Goal: Complete application form: Complete application form

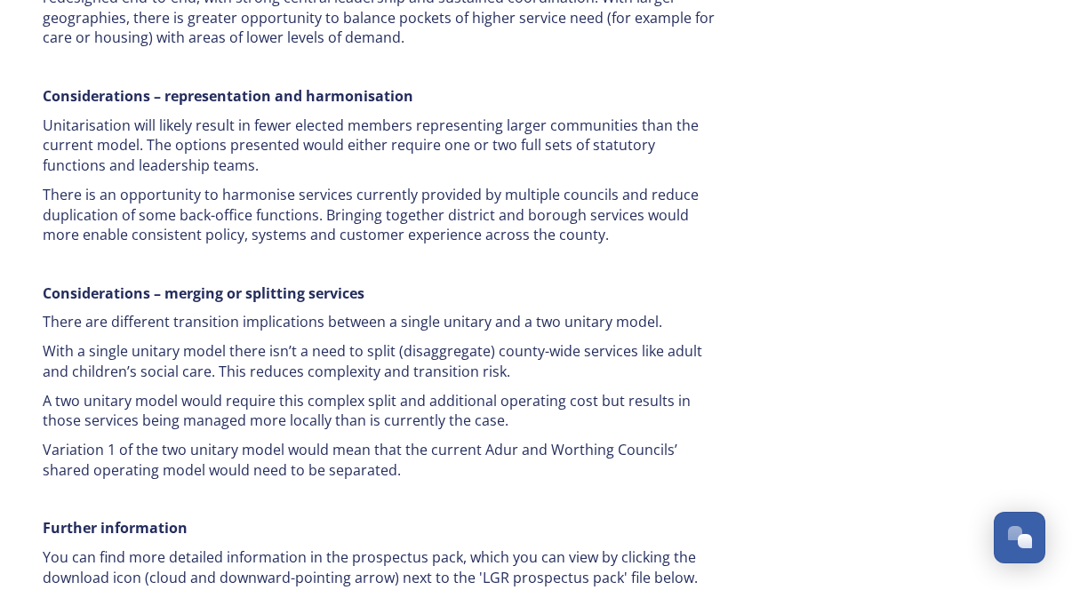
scroll to position [3151, 0]
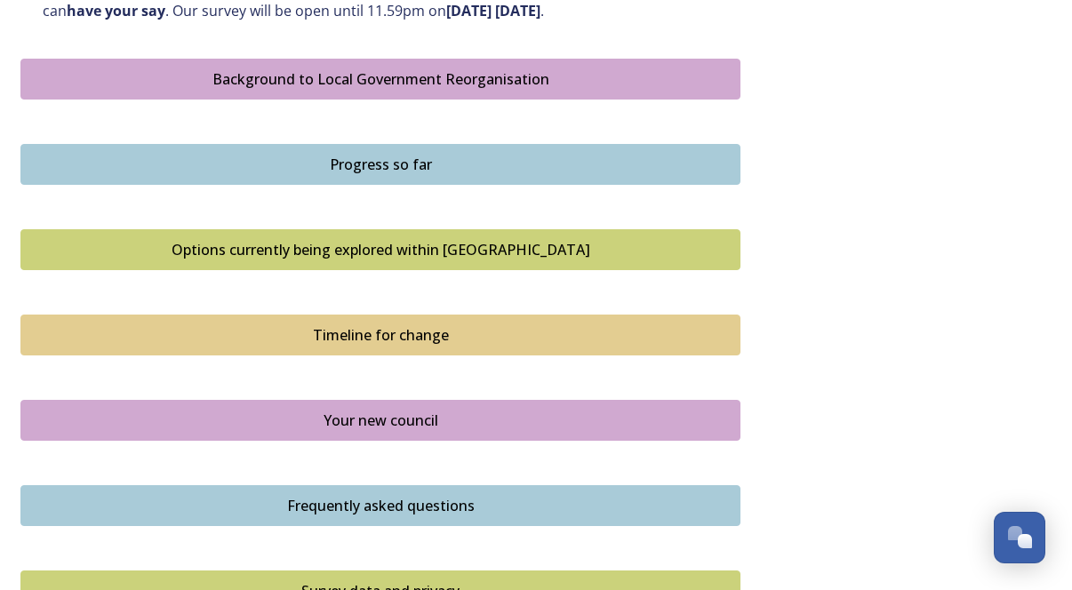
scroll to position [1017, 0]
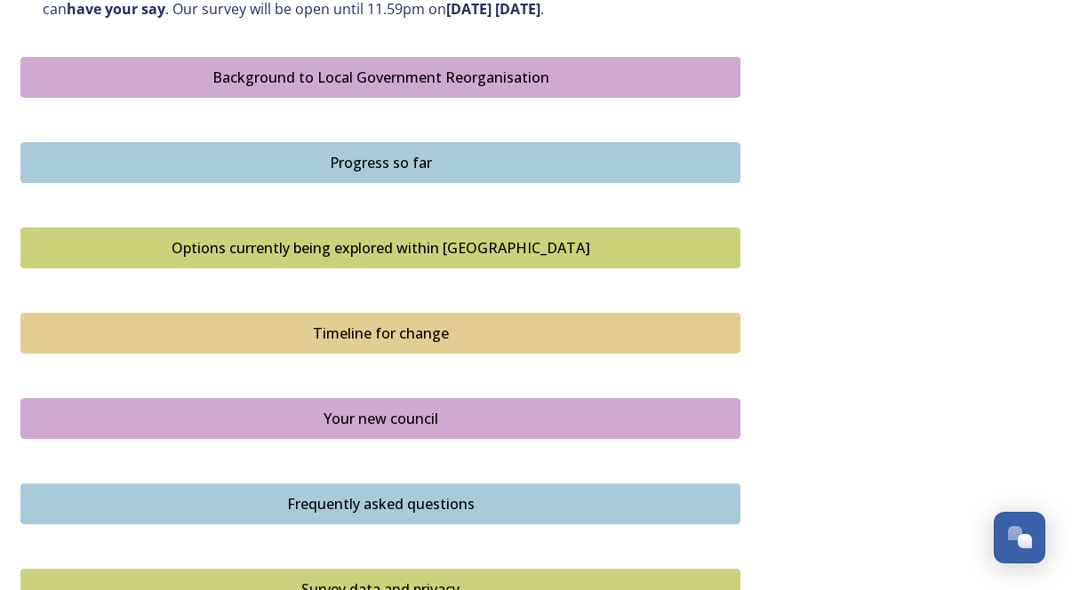
click at [448, 340] on div "Timeline for change" at bounding box center [380, 333] width 700 height 21
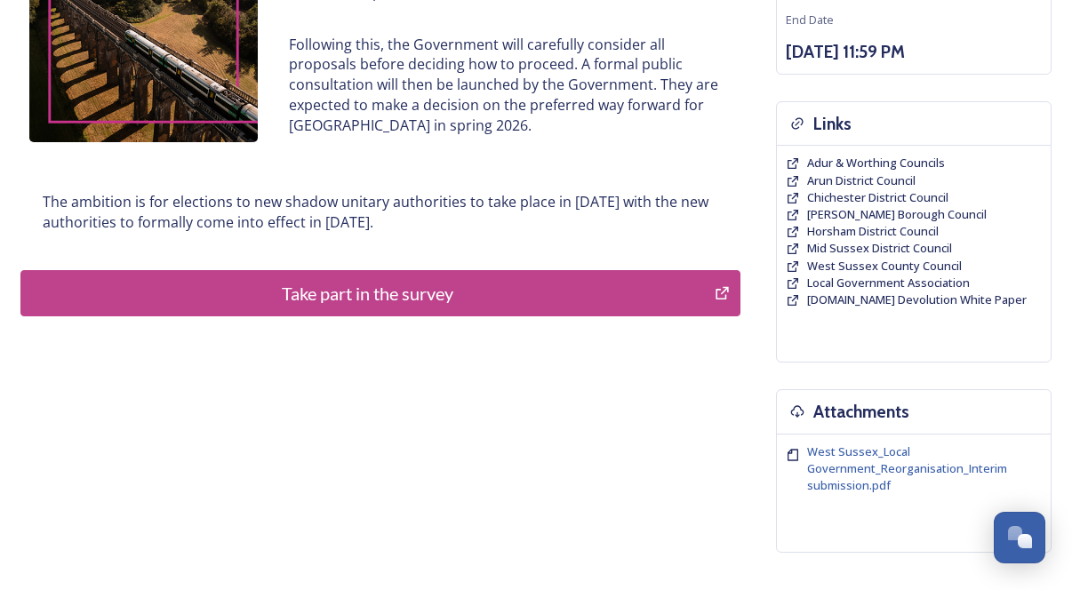
scroll to position [460, 0]
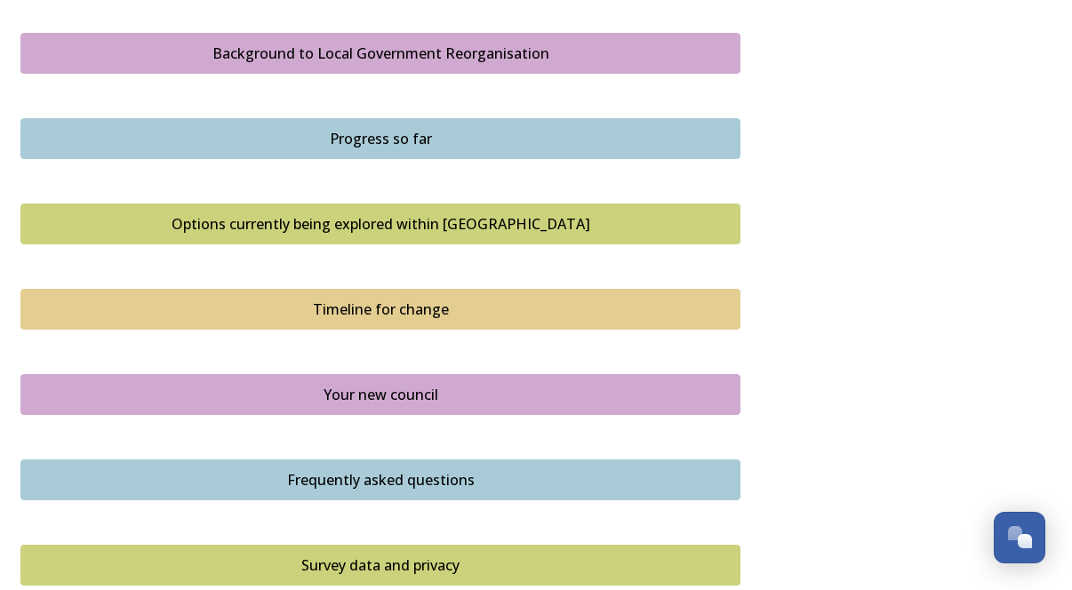
scroll to position [1044, 0]
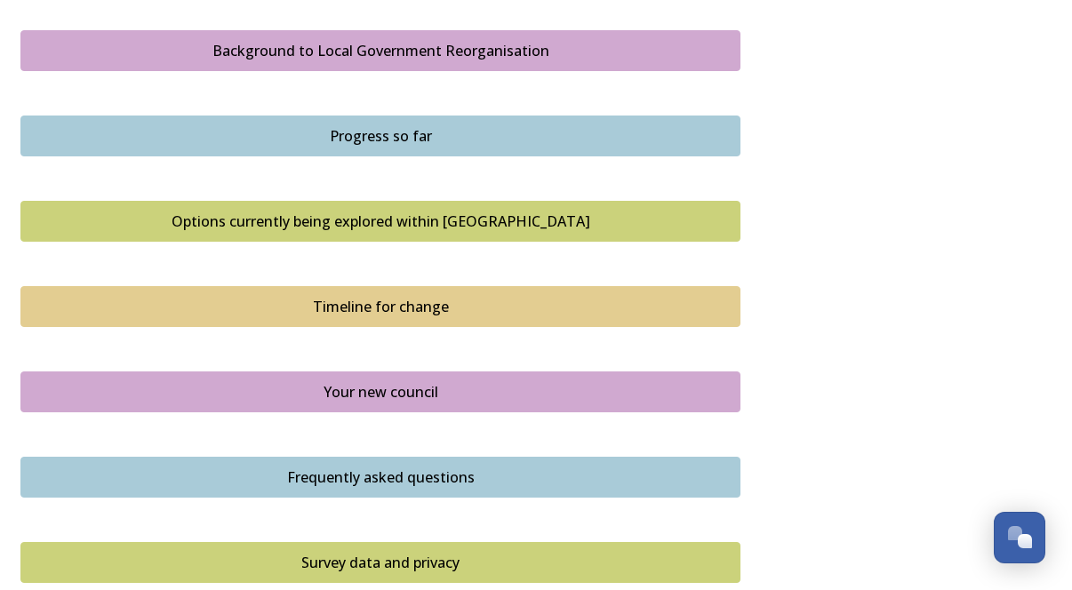
click at [467, 395] on div "Your new council" at bounding box center [380, 391] width 700 height 21
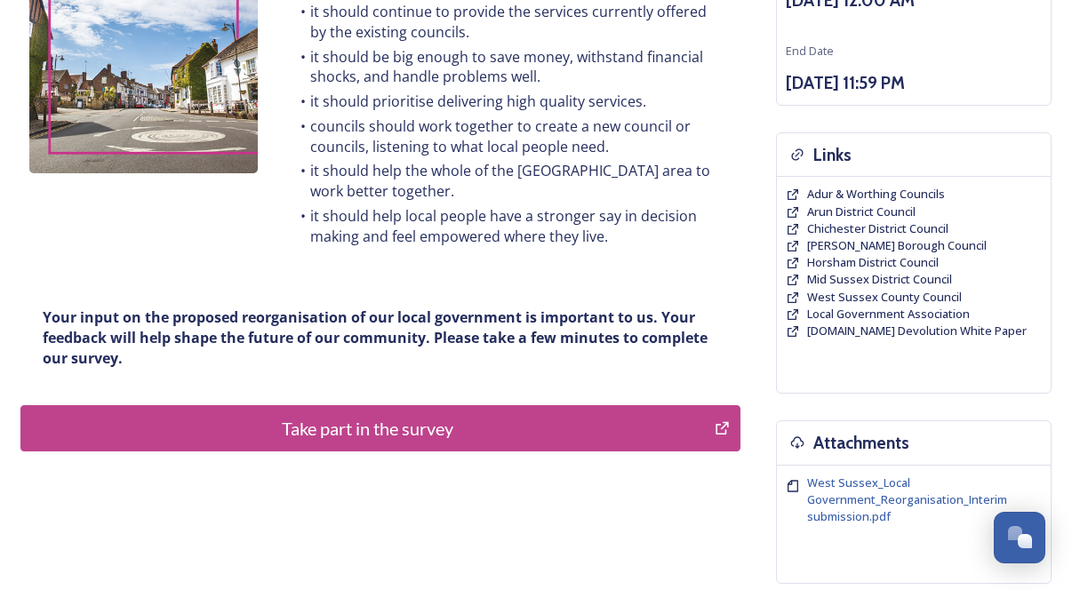
scroll to position [292, 0]
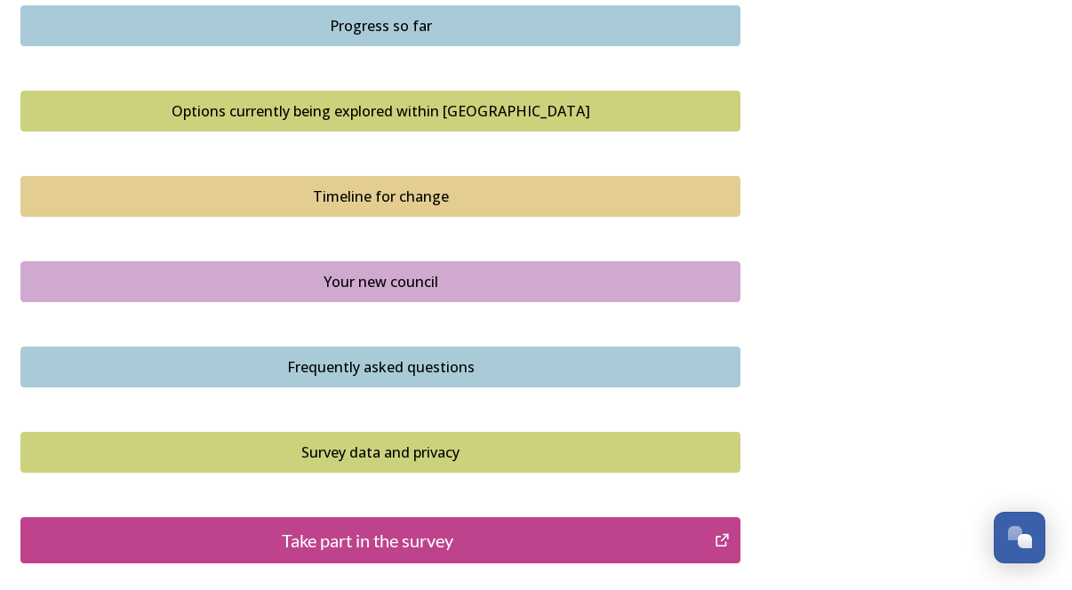
scroll to position [1169, 0]
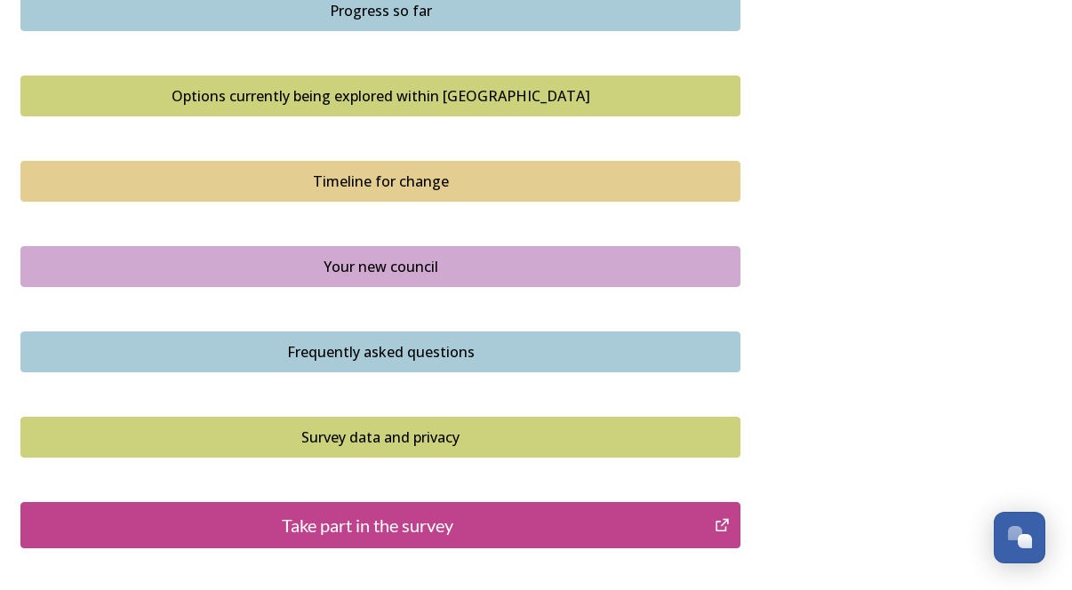
click at [255, 359] on div "Frequently asked questions" at bounding box center [380, 351] width 700 height 21
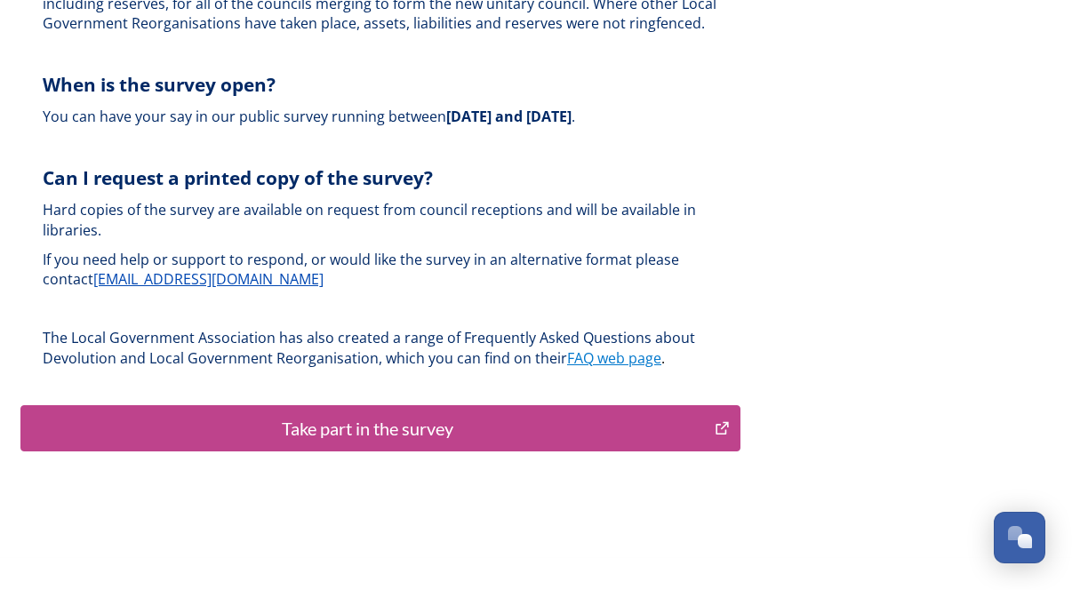
scroll to position [5441, 0]
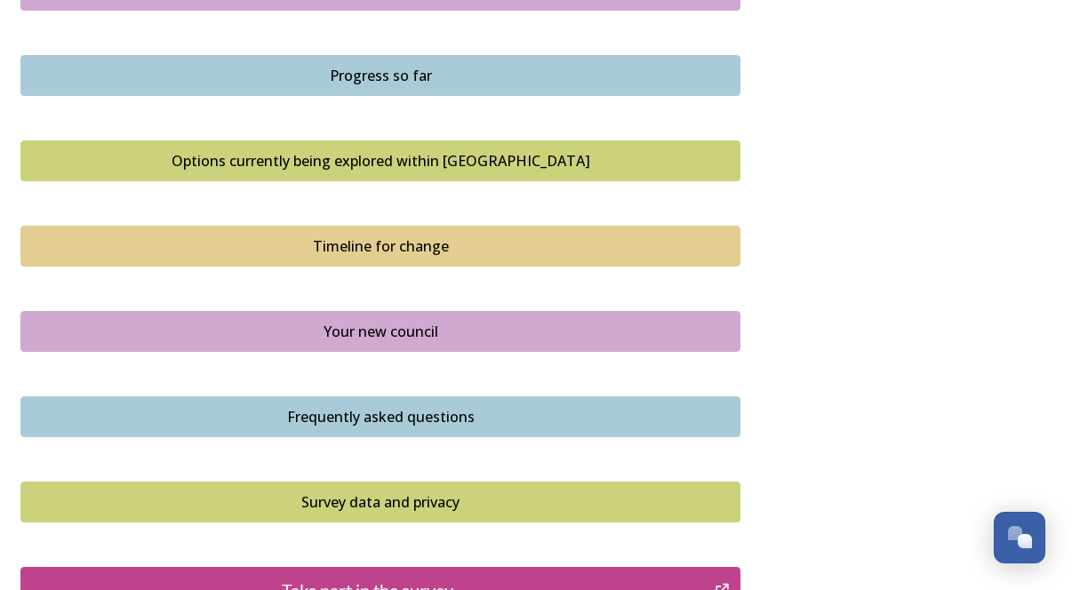
scroll to position [1323, 0]
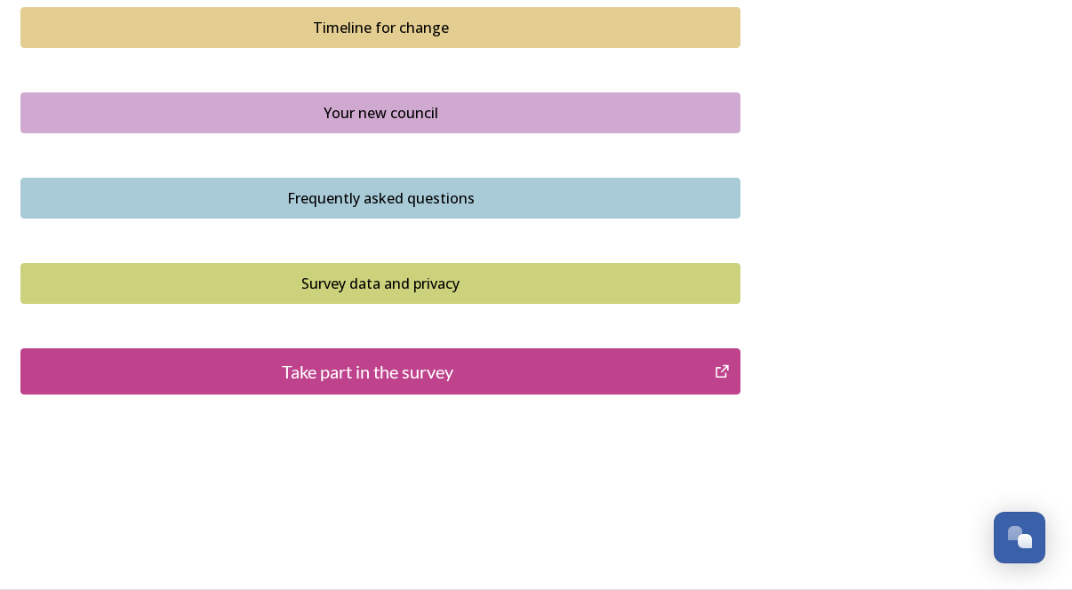
click at [384, 284] on div "Survey data and privacy" at bounding box center [380, 283] width 700 height 21
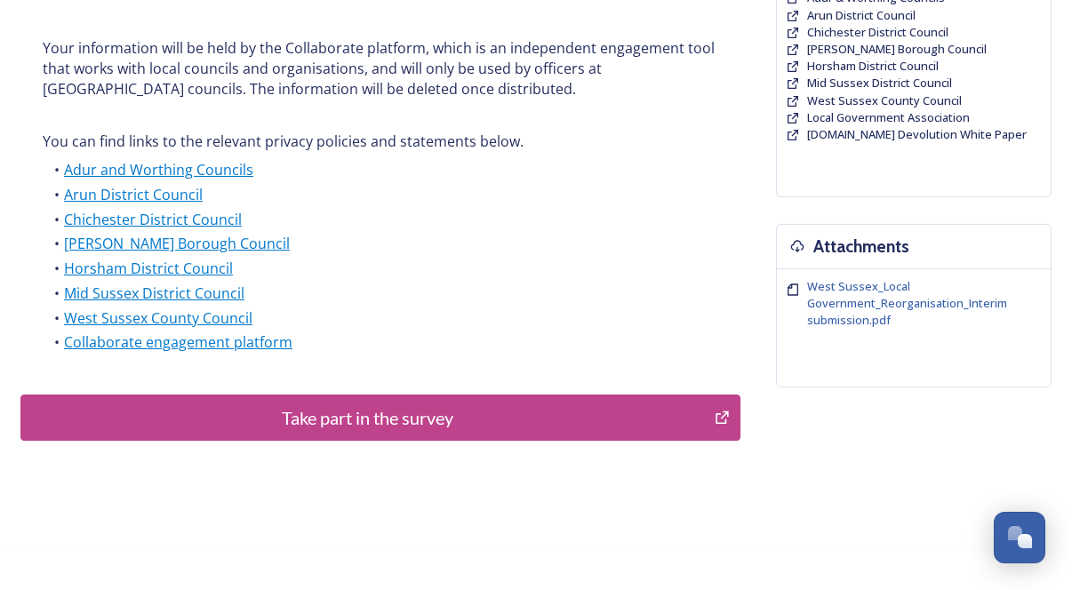
scroll to position [521, 0]
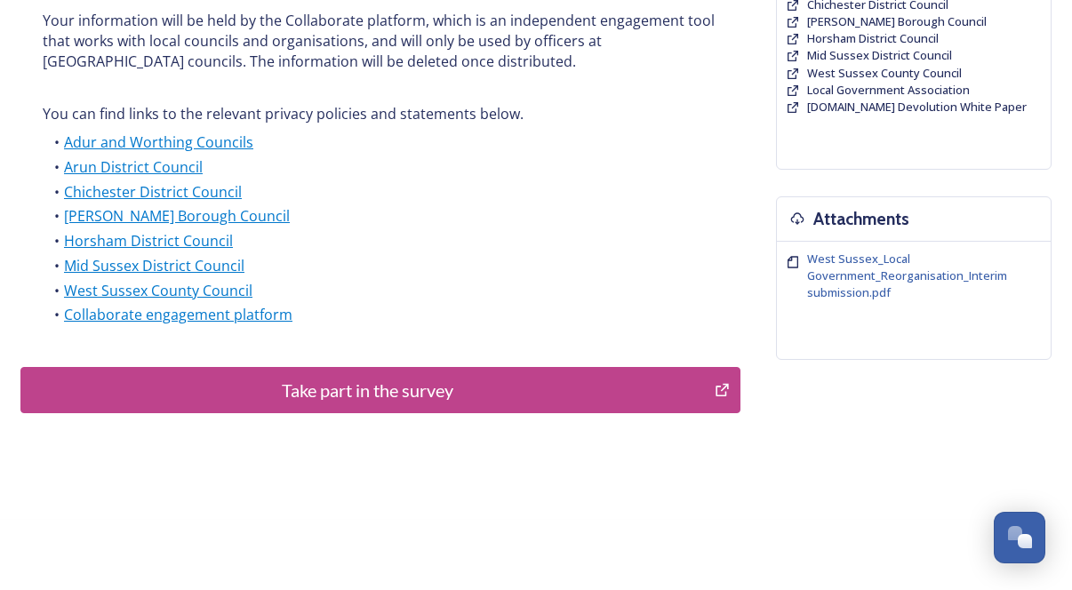
click at [421, 391] on div "Take part in the survey" at bounding box center [367, 390] width 675 height 27
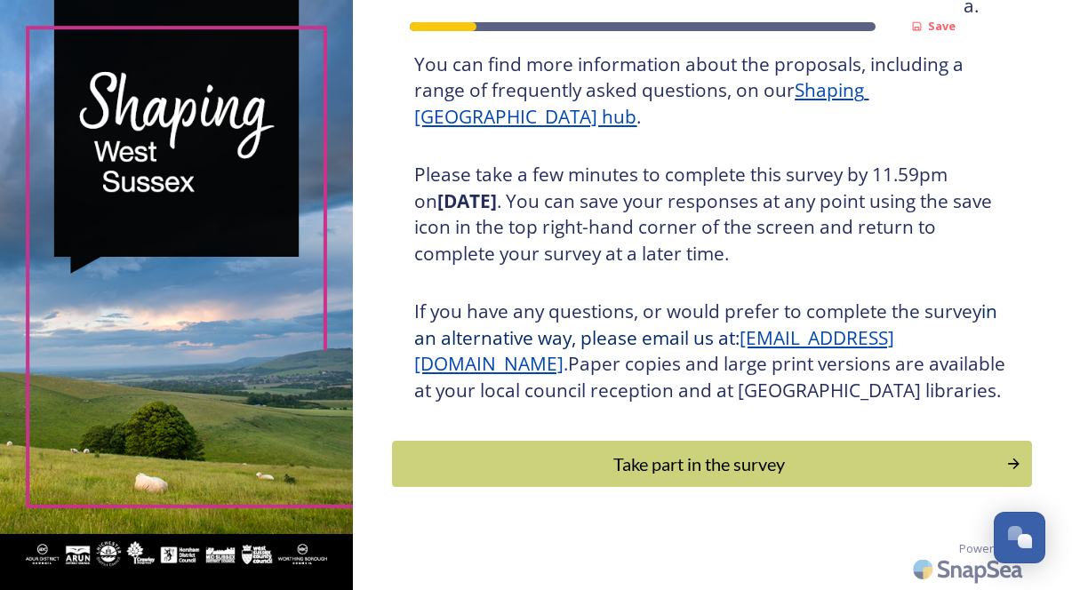
scroll to position [316, 0]
click at [630, 469] on div "Take part in the survey" at bounding box center [699, 464] width 601 height 27
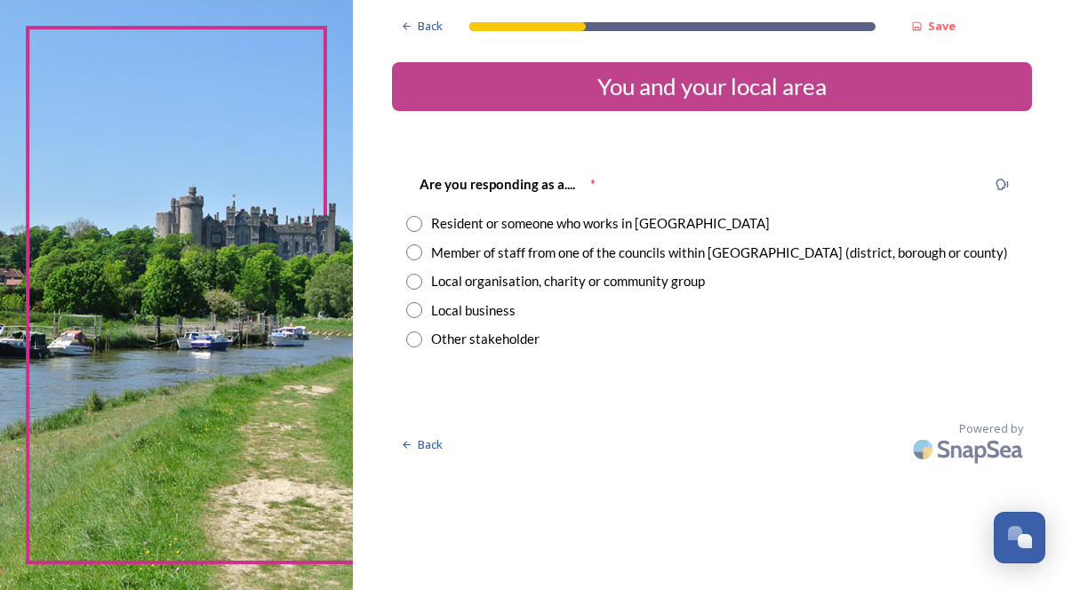
click at [422, 226] on input "radio" at bounding box center [414, 224] width 16 height 16
radio input "true"
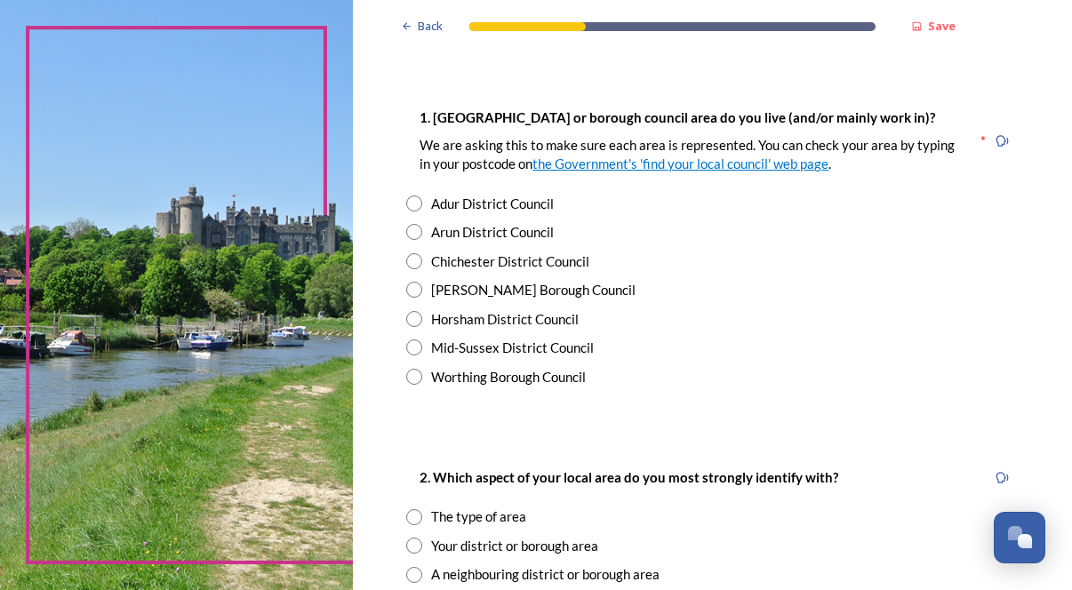
scroll to position [329, 0]
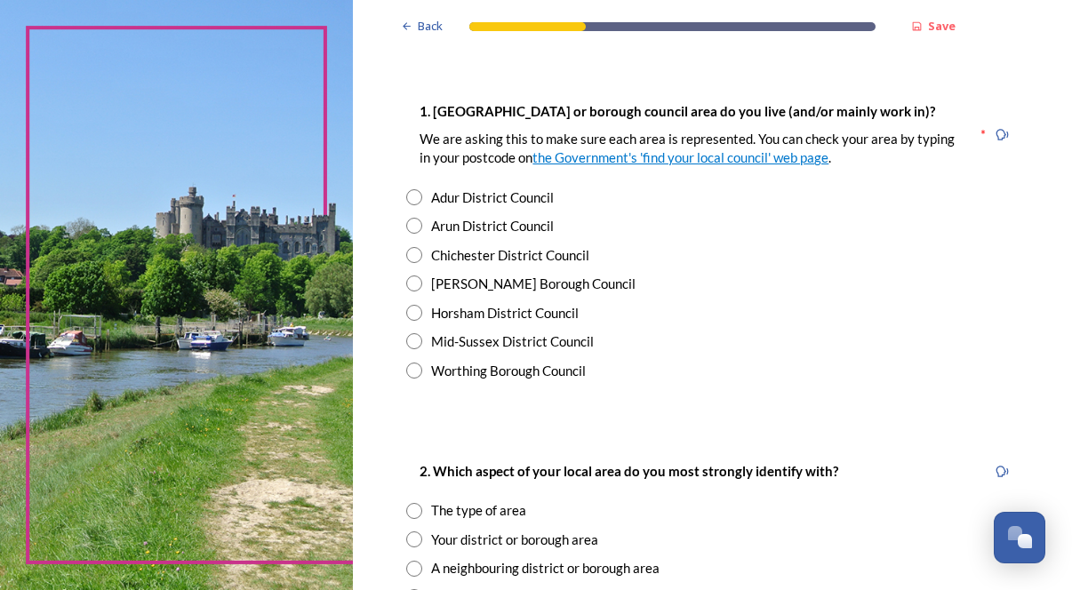
click at [422, 345] on input "radio" at bounding box center [414, 341] width 16 height 16
radio input "true"
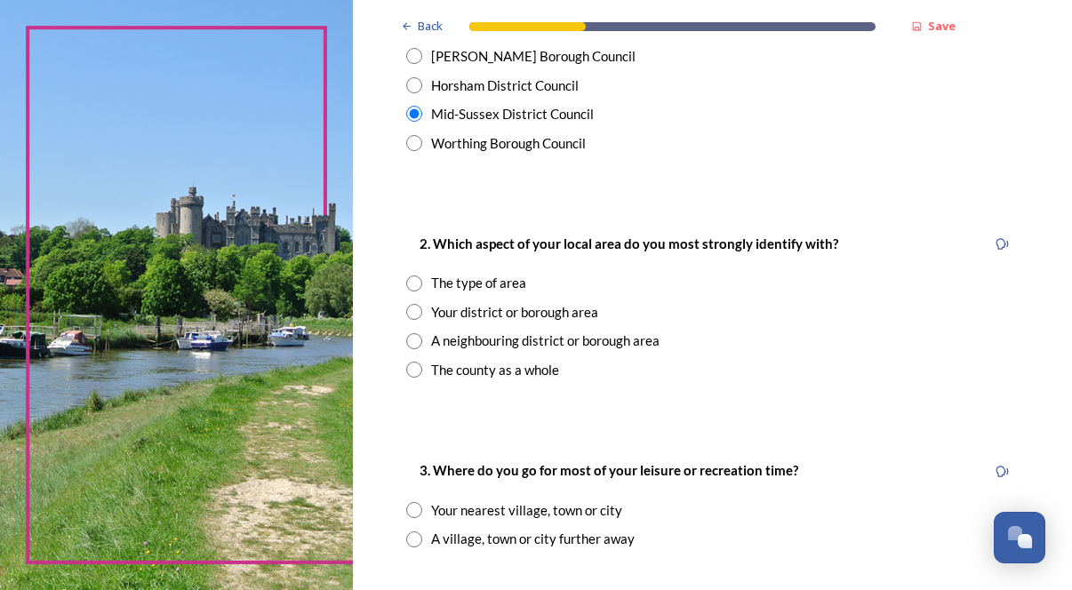
scroll to position [557, 0]
click at [422, 367] on input "radio" at bounding box center [414, 369] width 16 height 16
radio input "true"
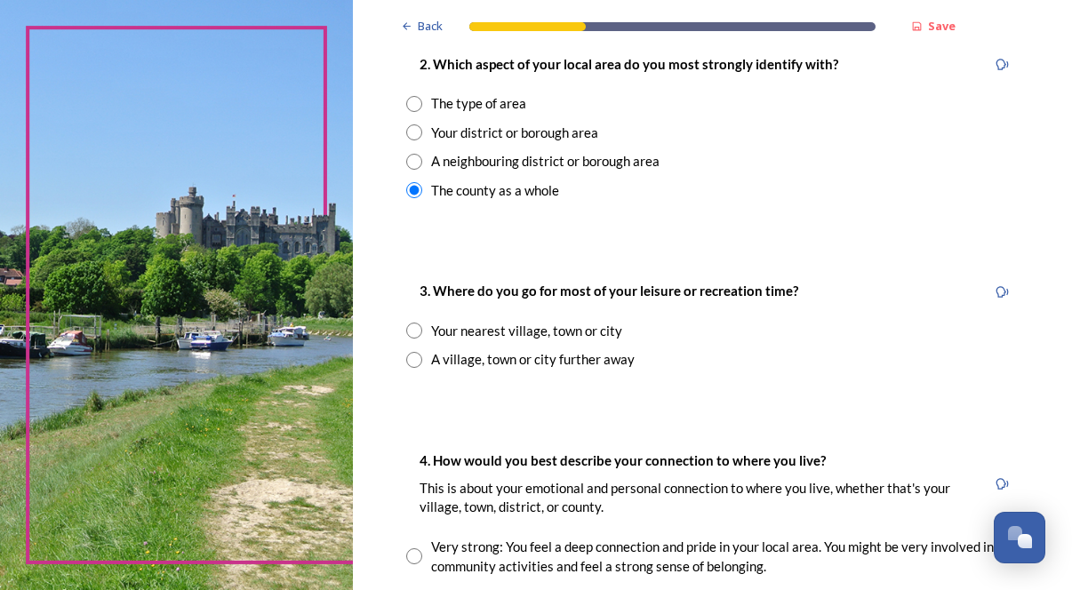
scroll to position [736, 0]
click at [422, 332] on input "radio" at bounding box center [414, 331] width 16 height 16
radio input "true"
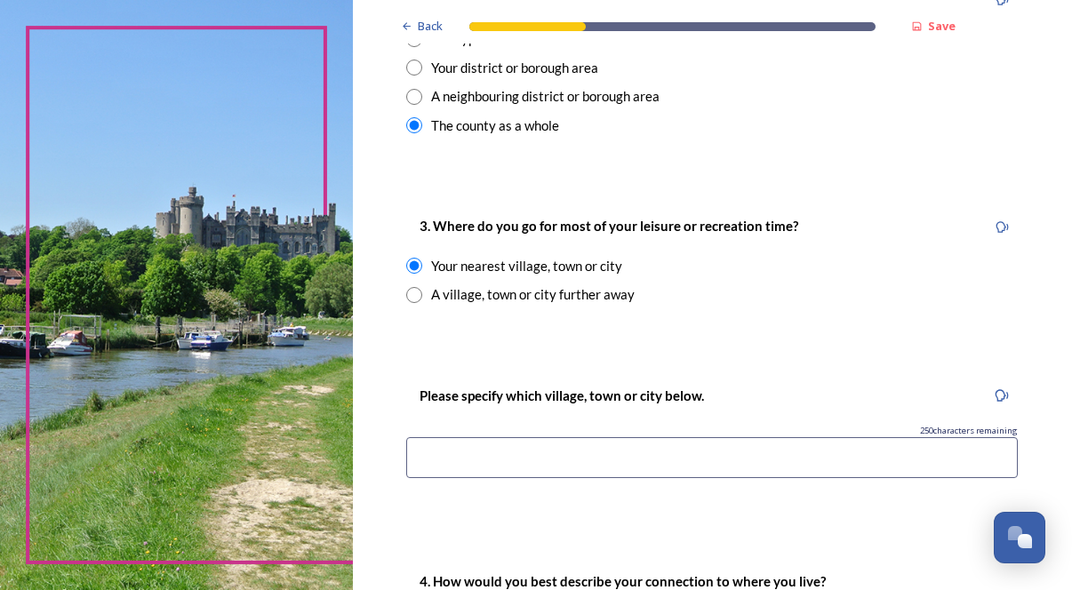
scroll to position [800, 0]
click at [602, 459] on input at bounding box center [712, 458] width 612 height 41
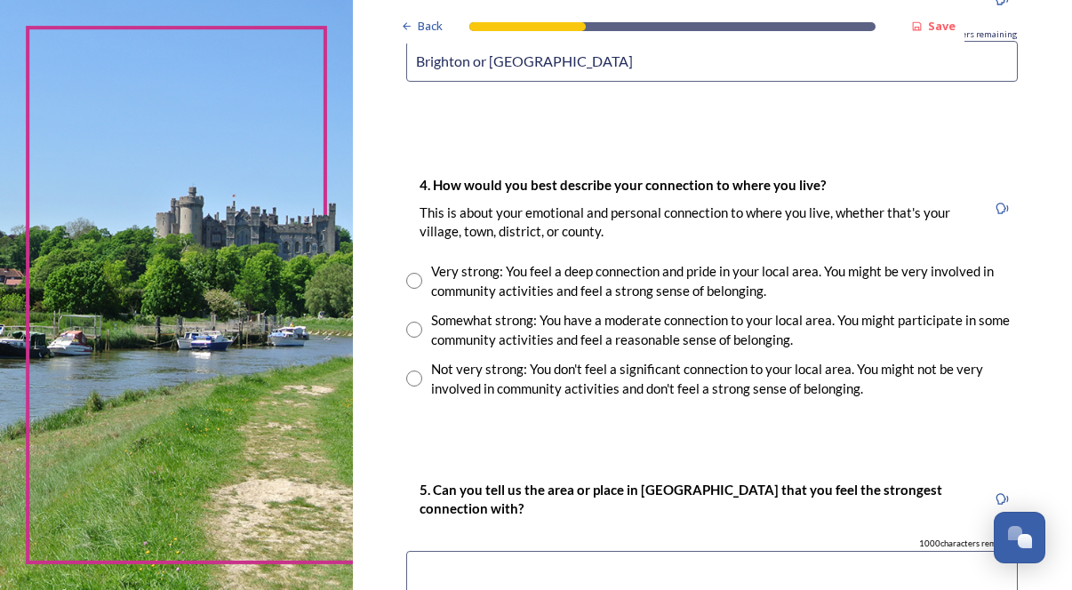
scroll to position [1212, 0]
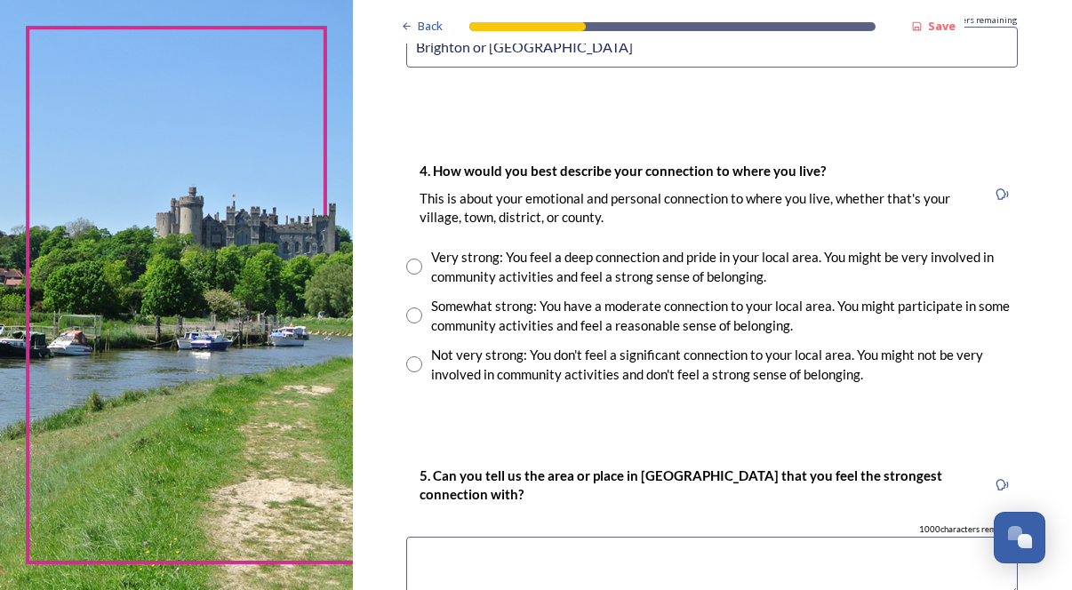
type input "Brighton or Haywards Heath"
click at [422, 316] on input "radio" at bounding box center [414, 316] width 16 height 16
radio input "true"
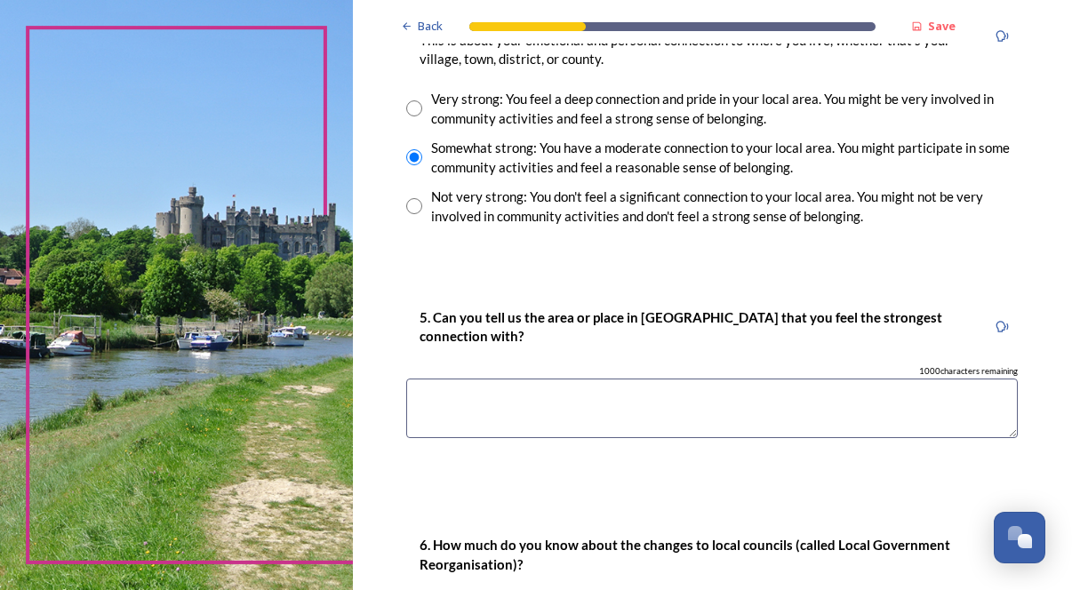
scroll to position [1370, 0]
click at [596, 395] on textarea at bounding box center [712, 409] width 612 height 60
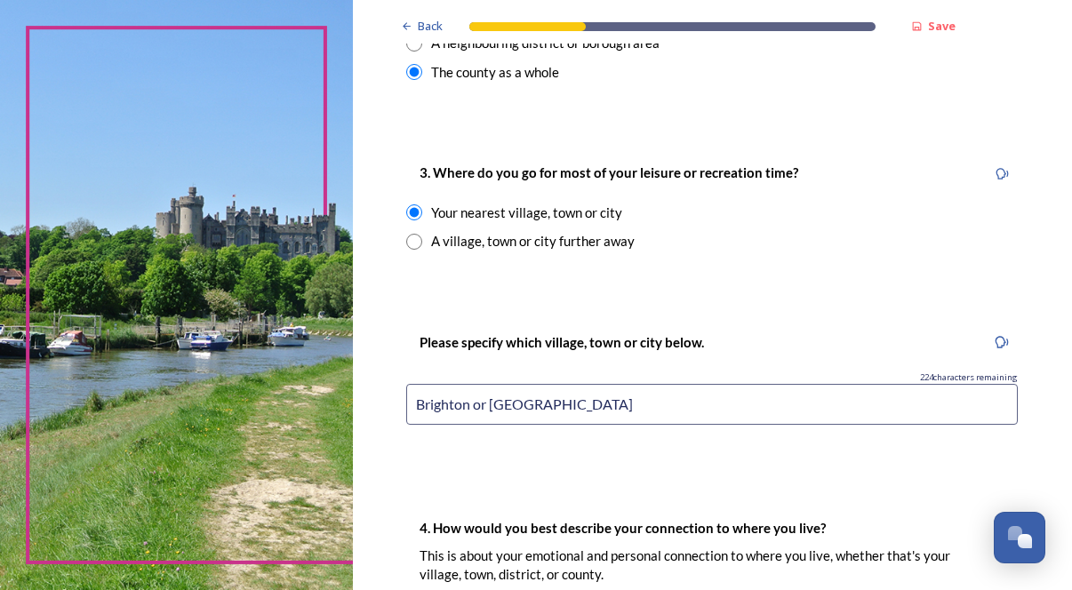
scroll to position [826, 0]
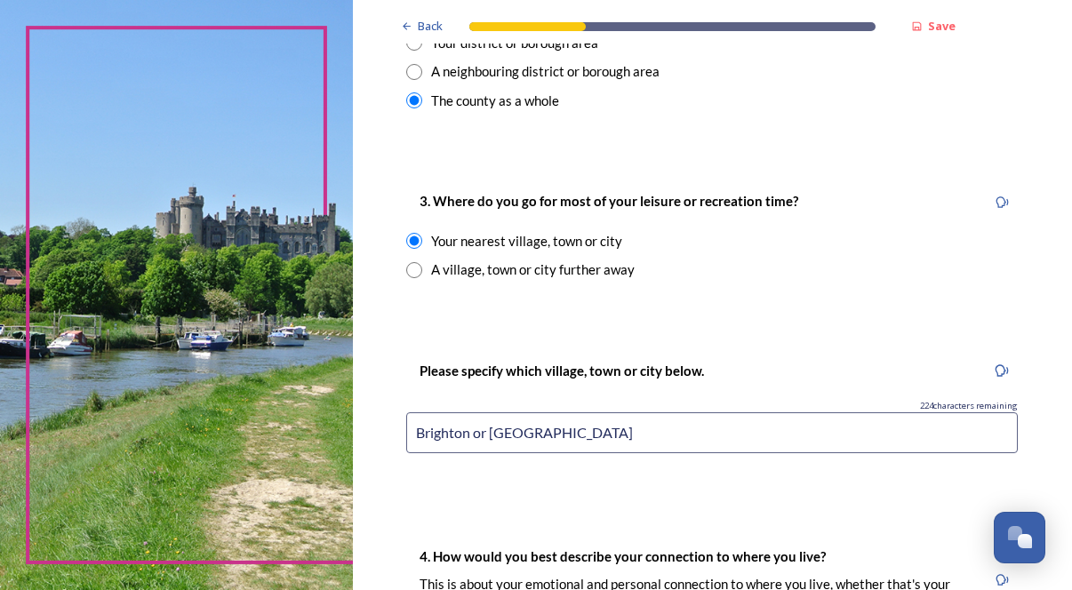
type textarea "I have a stronger connection to East Sussex or Brighton - I live on the eastern…"
click at [422, 269] on input "radio" at bounding box center [414, 270] width 16 height 16
radio input "true"
click at [515, 424] on input at bounding box center [712, 432] width 612 height 41
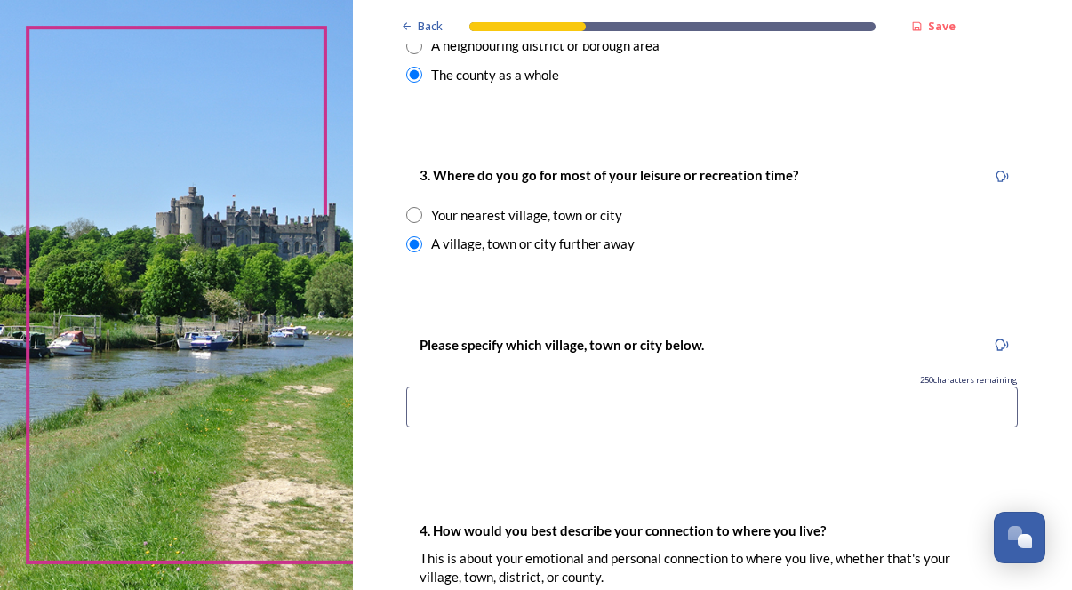
scroll to position [853, 0]
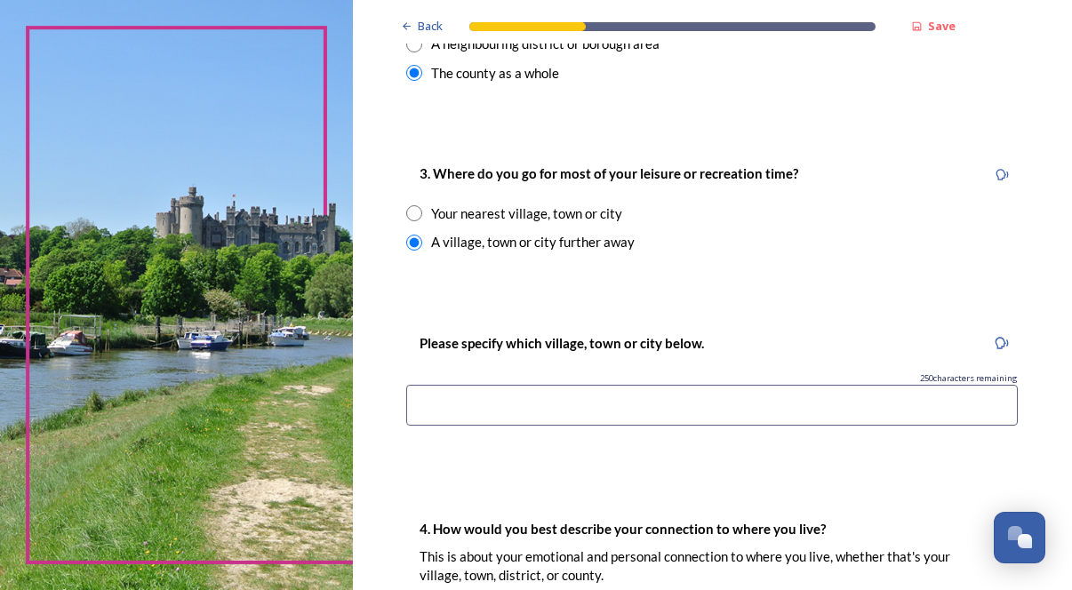
click at [422, 212] on input "radio" at bounding box center [414, 213] width 16 height 16
radio input "true"
click at [516, 406] on input at bounding box center [712, 405] width 612 height 41
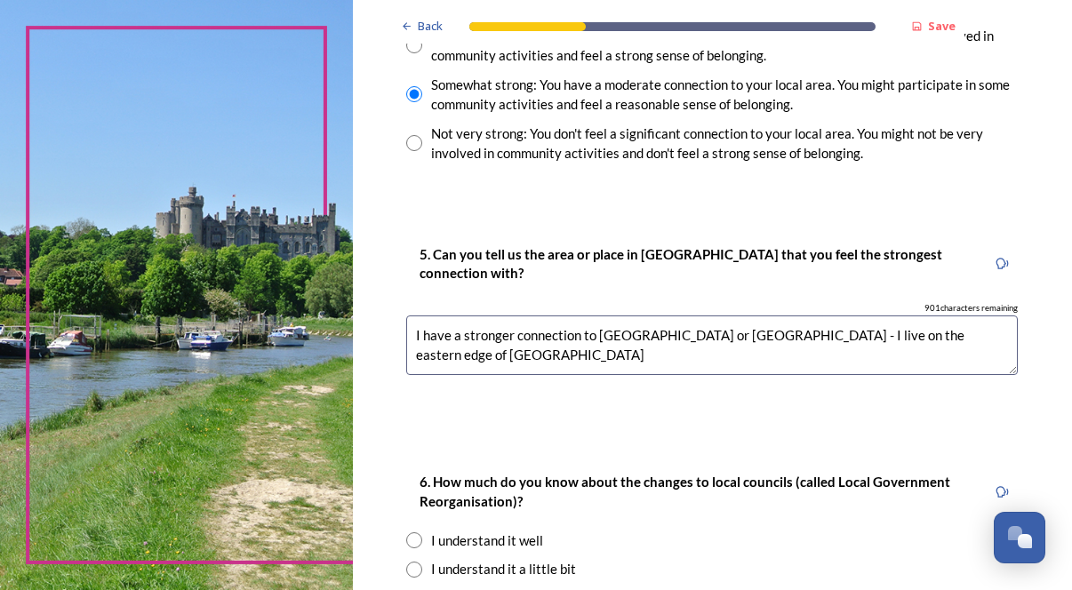
scroll to position [1437, 0]
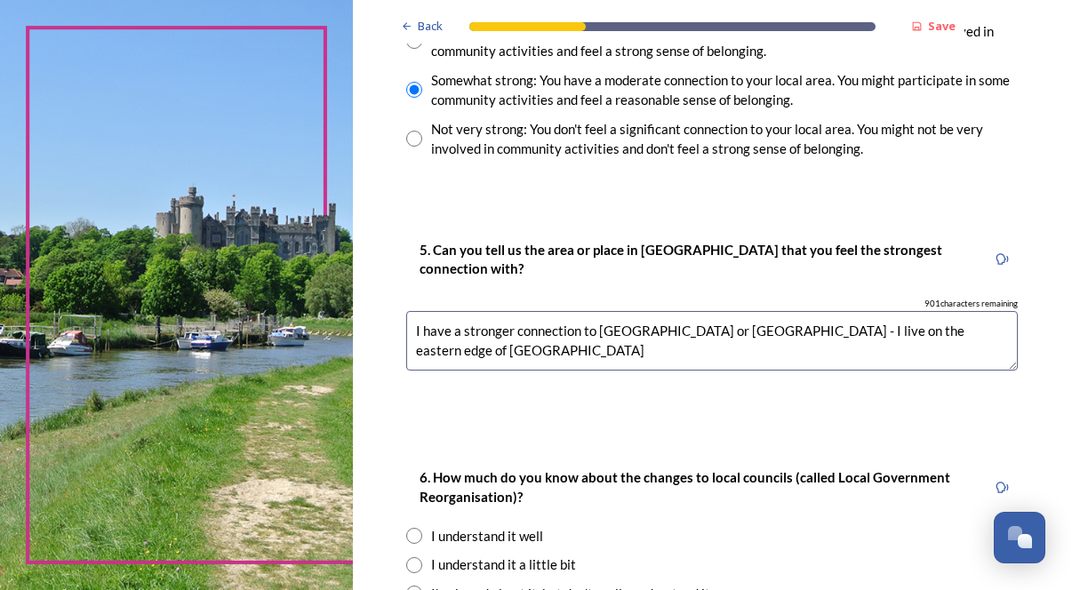
type input "Haywards Heath"
click at [572, 353] on textarea "I have a stronger connection to East Sussex or Brighton - I live on the eastern…" at bounding box center [712, 341] width 612 height 60
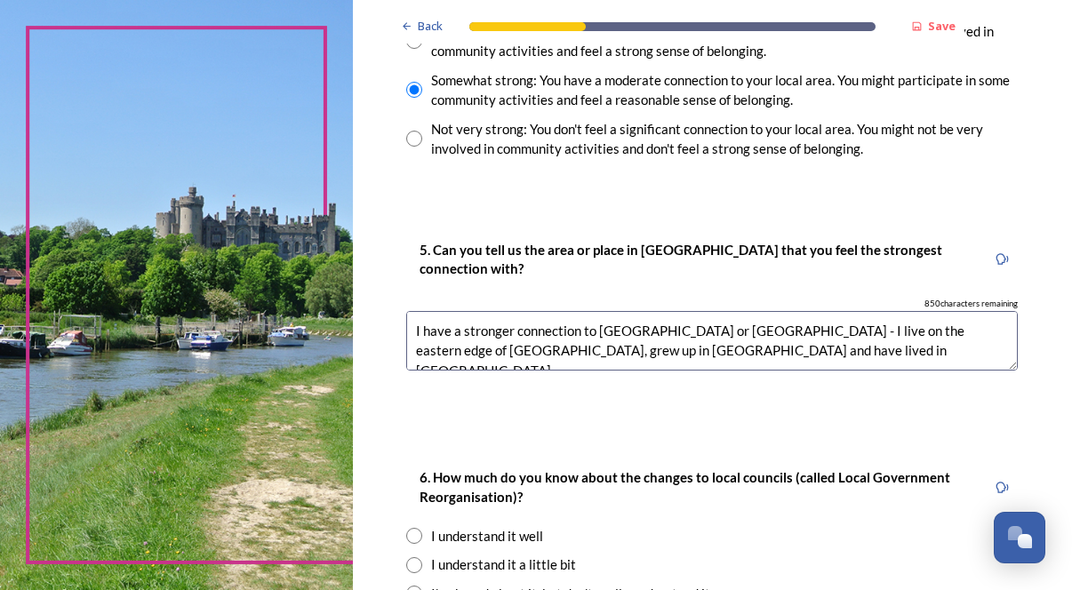
click at [887, 331] on textarea "I have a stronger connection to East Sussex or Brighton - I live on the eastern…" at bounding box center [712, 341] width 612 height 60
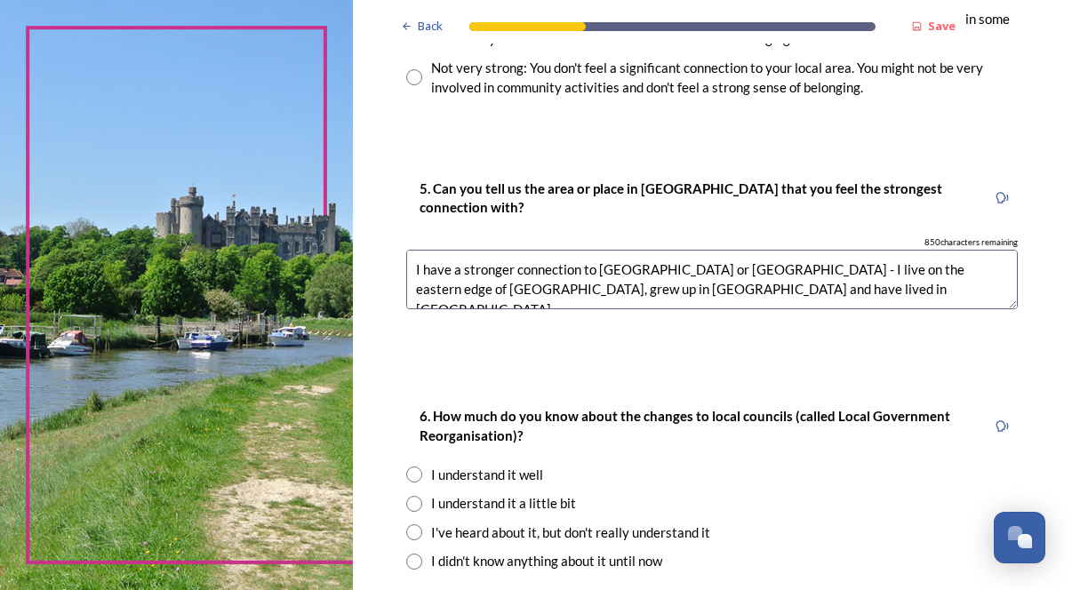
scroll to position [1500, 0]
click at [498, 271] on textarea "I have a stronger connection to East Sussex or Brighton - I live on the eastern…" at bounding box center [712, 279] width 612 height 60
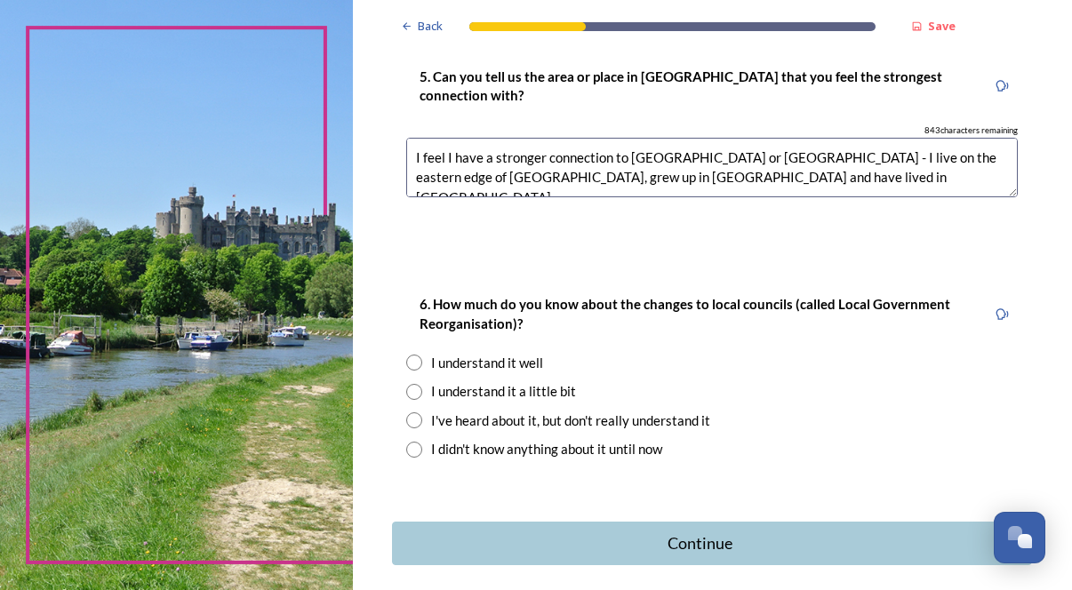
scroll to position [1685, 0]
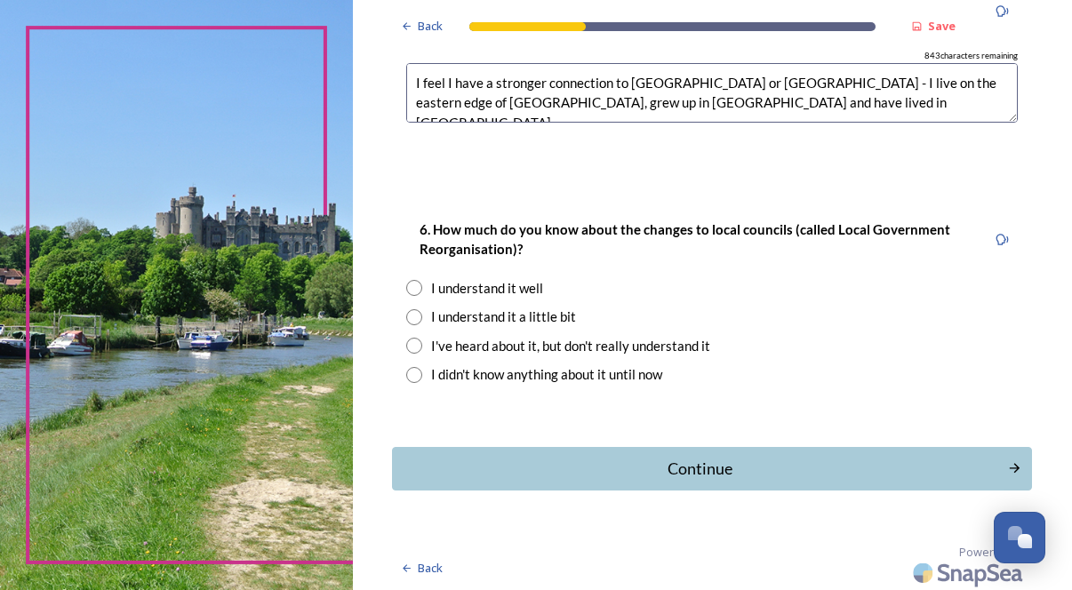
type textarea "I feel I have a stronger connection to East Sussex or Brighton - I live on the …"
click at [422, 315] on input "radio" at bounding box center [414, 317] width 16 height 16
radio input "true"
click at [753, 452] on button "Continue" at bounding box center [712, 469] width 646 height 44
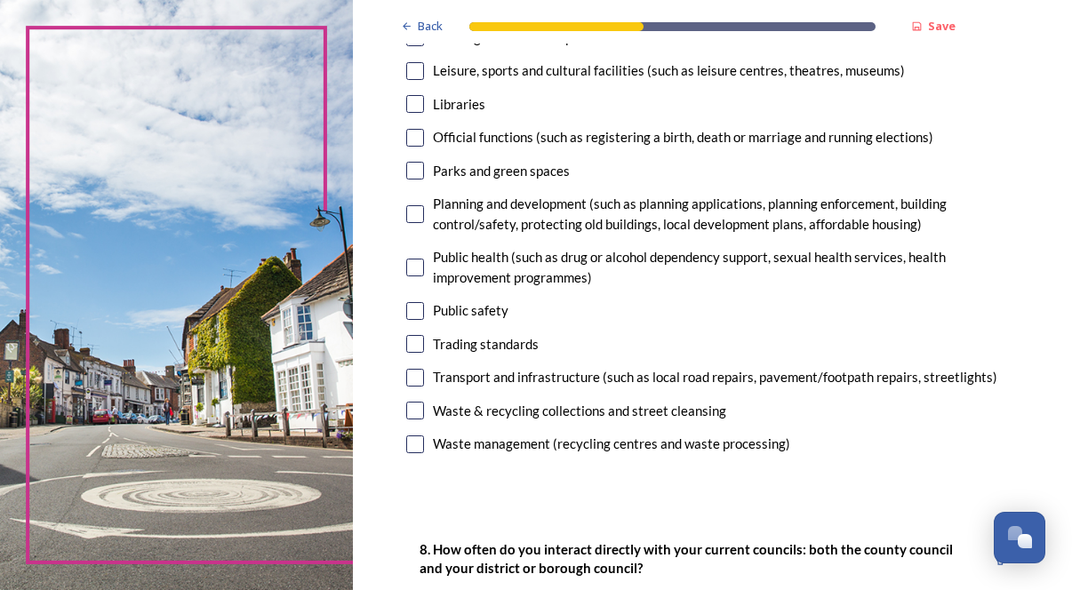
scroll to position [523, 0]
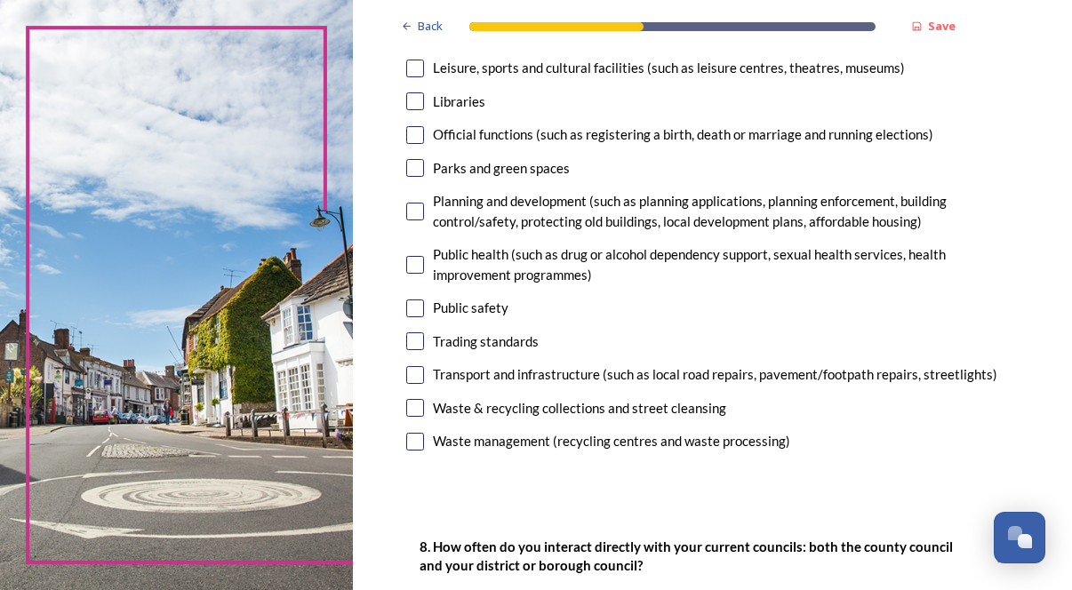
click at [424, 220] on input "checkbox" at bounding box center [415, 212] width 18 height 18
checkbox input "true"
click at [424, 177] on input "checkbox" at bounding box center [415, 168] width 18 height 18
checkbox input "true"
click at [424, 384] on input "checkbox" at bounding box center [415, 375] width 18 height 18
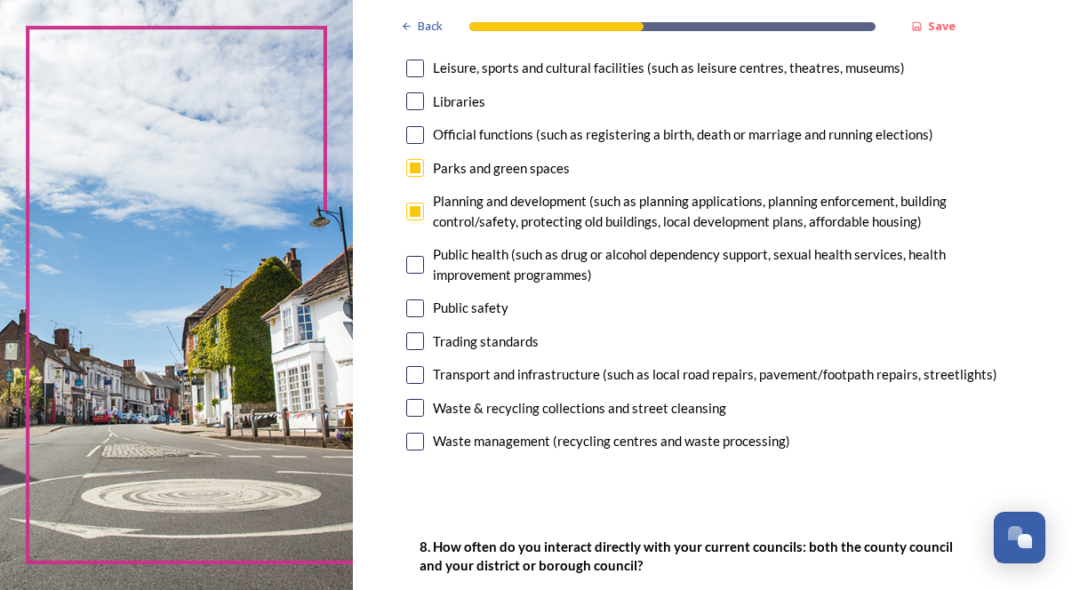
checkbox input "true"
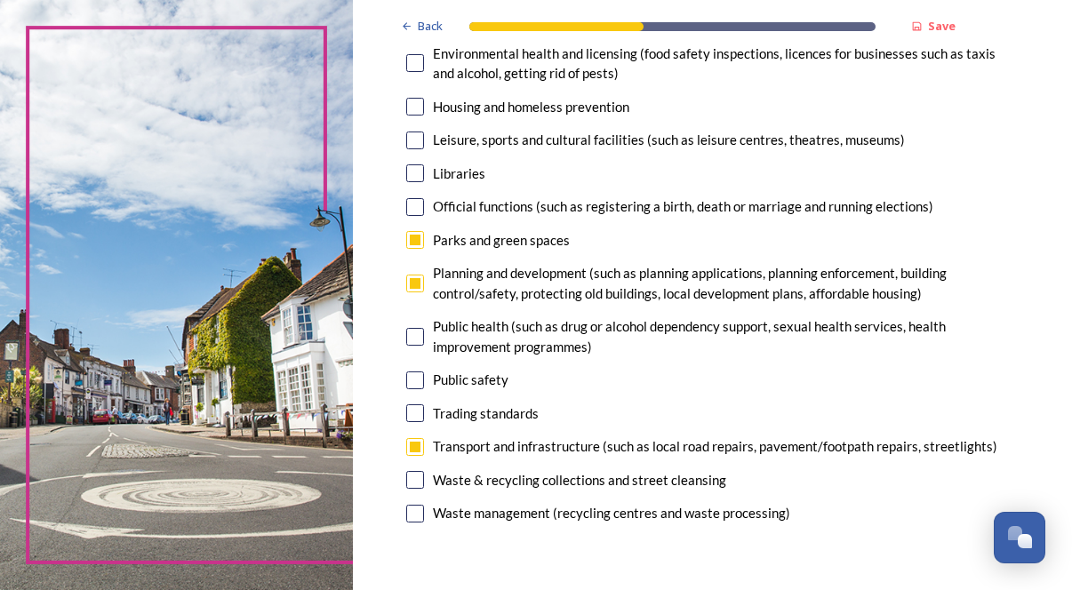
scroll to position [450, 0]
click at [424, 183] on input "checkbox" at bounding box center [415, 174] width 18 height 18
checkbox input "true"
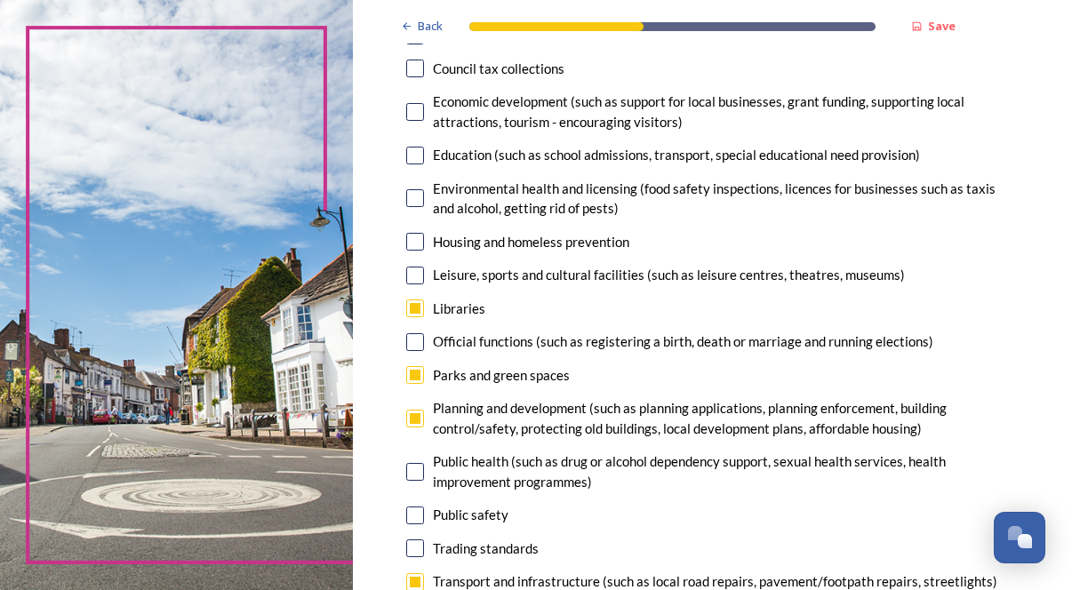
scroll to position [316, 0]
click at [424, 44] on input "checkbox" at bounding box center [415, 35] width 18 height 18
checkbox input "true"
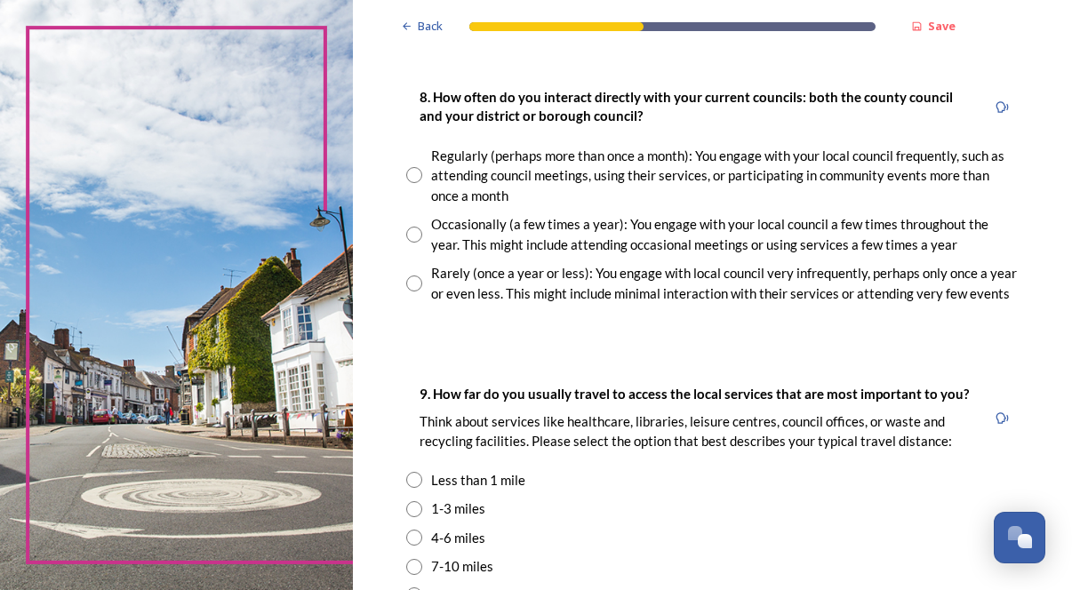
scroll to position [975, 0]
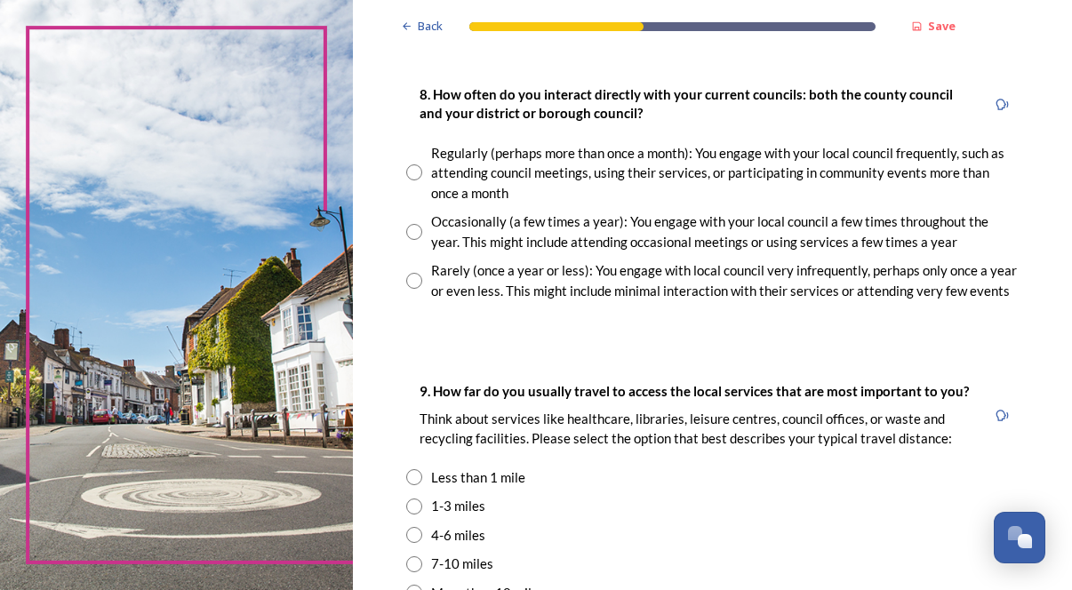
click at [422, 289] on input "radio" at bounding box center [414, 281] width 16 height 16
radio input "true"
click at [422, 240] on input "radio" at bounding box center [414, 232] width 16 height 16
radio input "true"
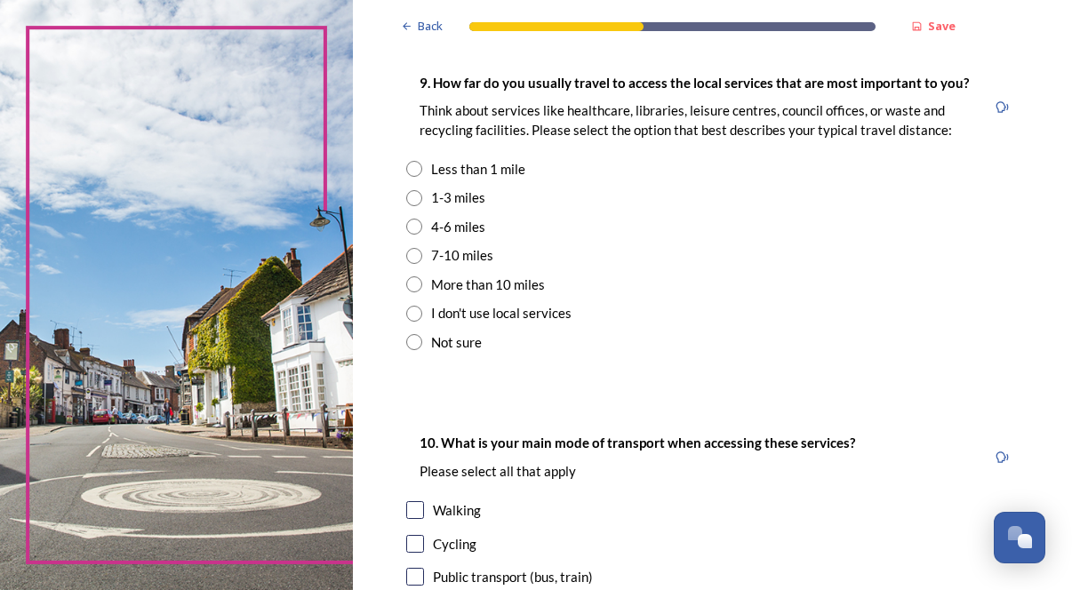
scroll to position [1284, 0]
click at [422, 234] on input "radio" at bounding box center [414, 226] width 16 height 16
radio input "true"
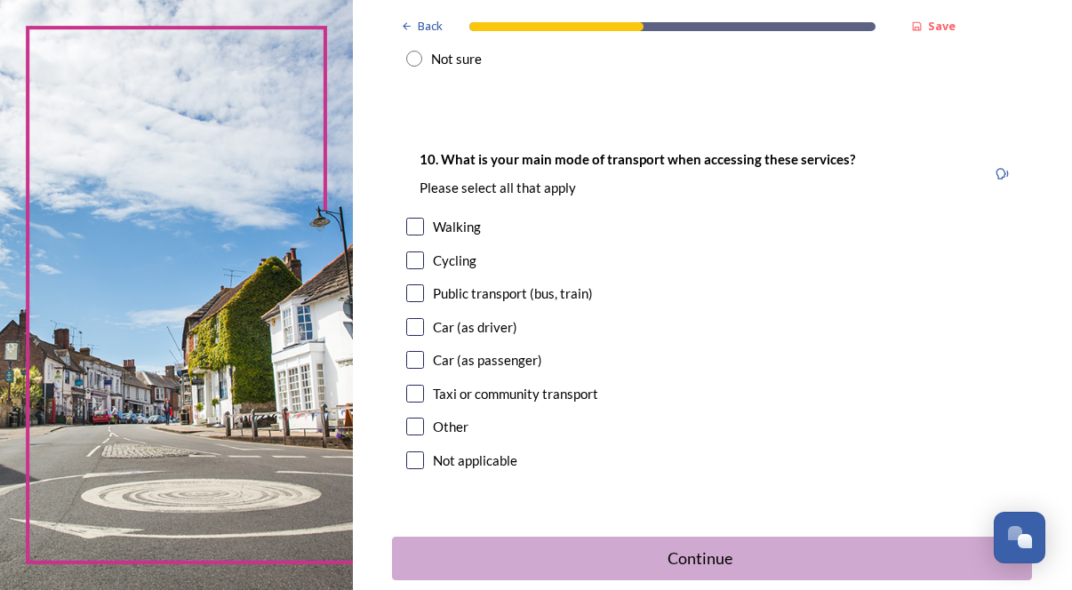
scroll to position [1569, 0]
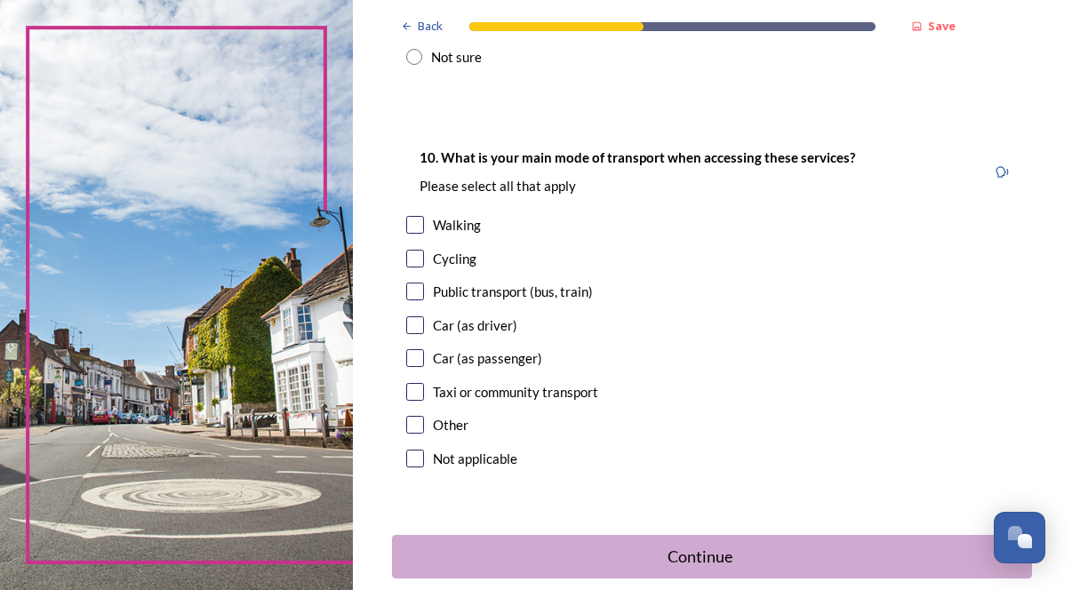
click at [424, 334] on input "checkbox" at bounding box center [415, 325] width 18 height 18
checkbox input "true"
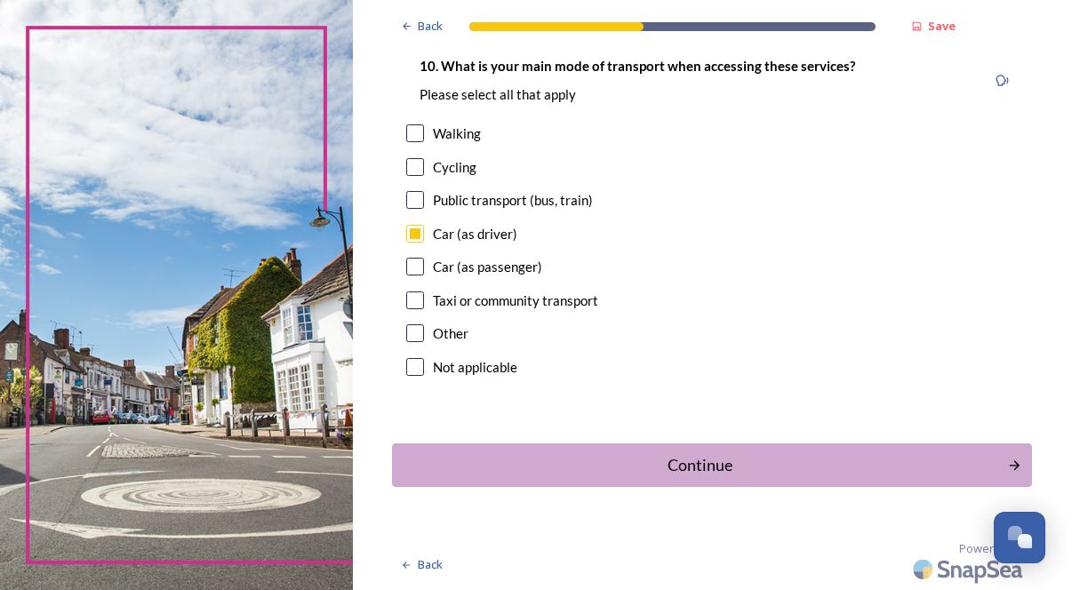
scroll to position [1796, 0]
click at [741, 457] on div "Continue" at bounding box center [700, 465] width 602 height 24
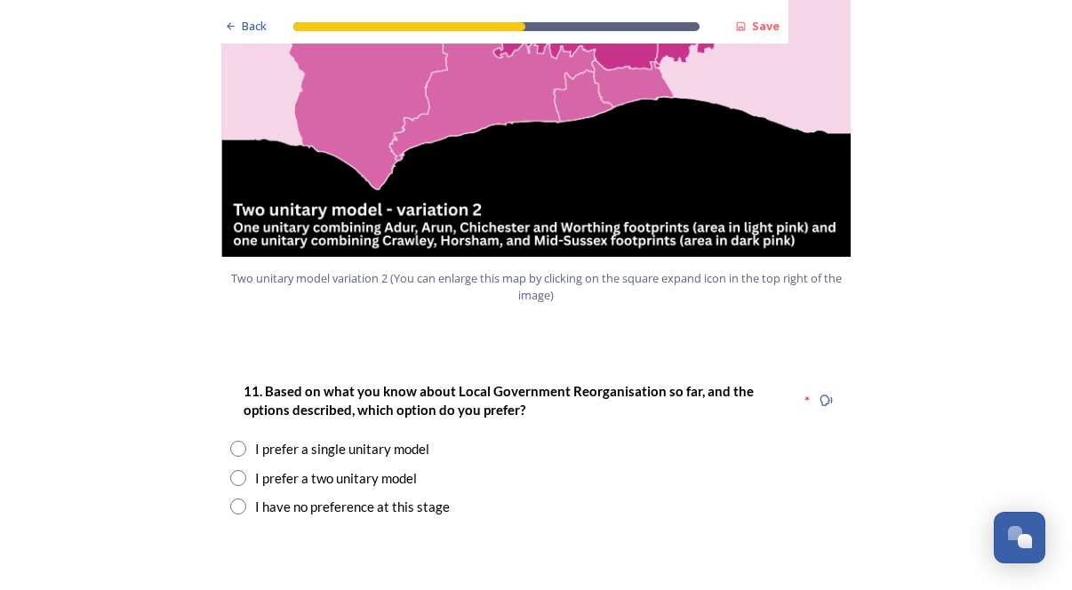
scroll to position [2257, 0]
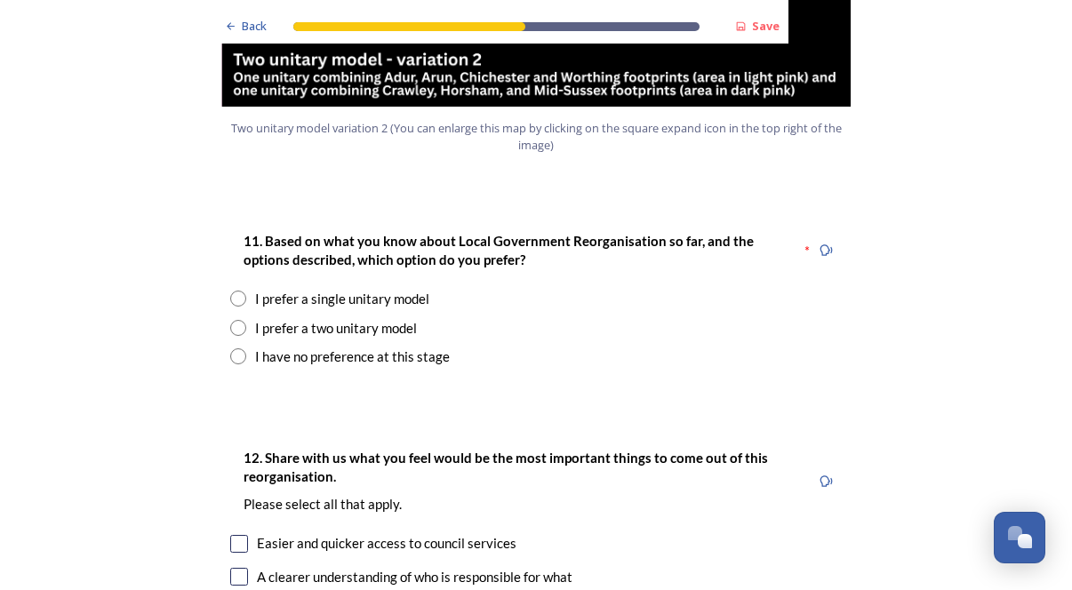
click at [239, 291] on input "radio" at bounding box center [238, 299] width 16 height 16
radio input "true"
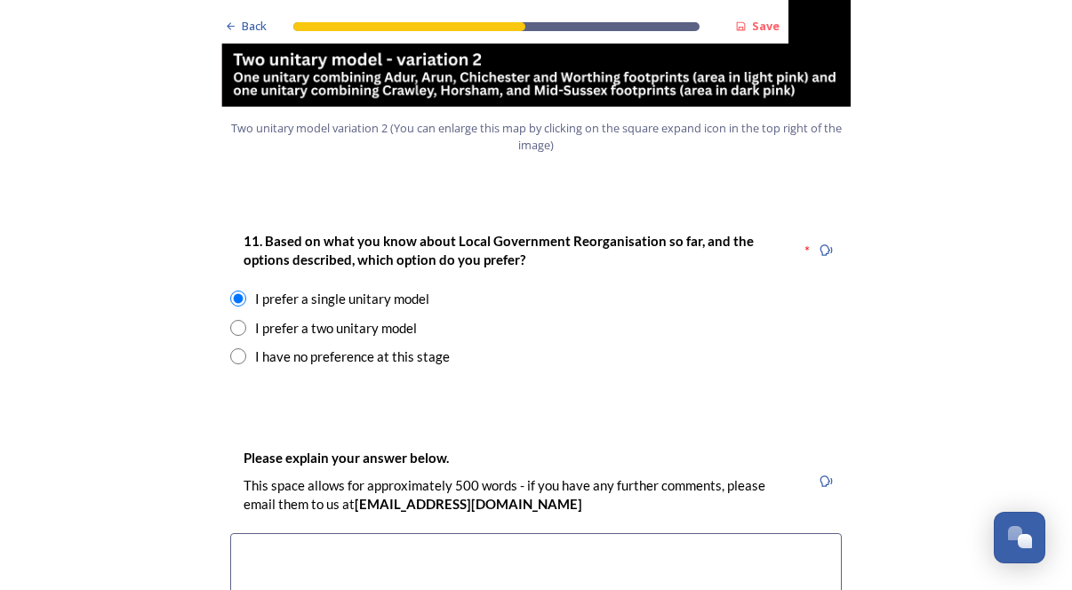
click at [242, 320] on input "radio" at bounding box center [238, 328] width 16 height 16
radio input "true"
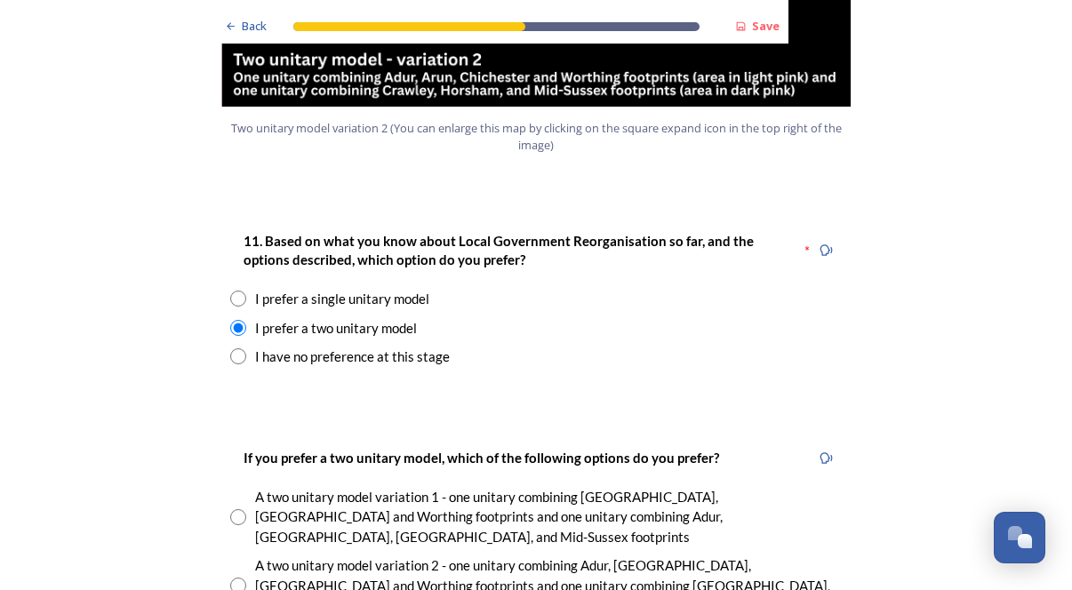
click at [243, 348] on input "radio" at bounding box center [238, 356] width 16 height 16
radio input "true"
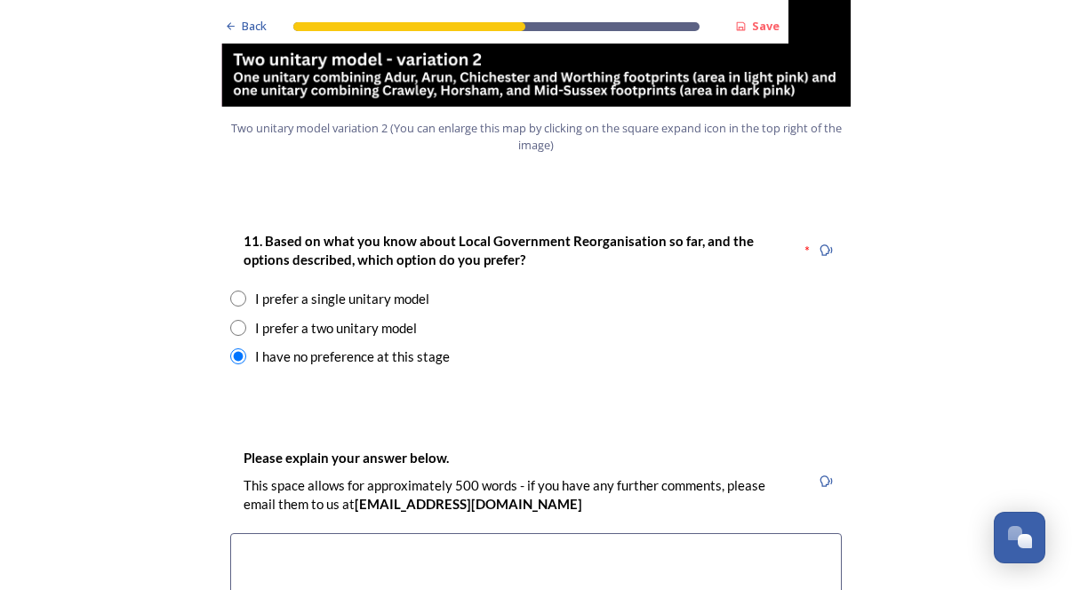
click at [239, 291] on input "radio" at bounding box center [238, 299] width 16 height 16
radio input "true"
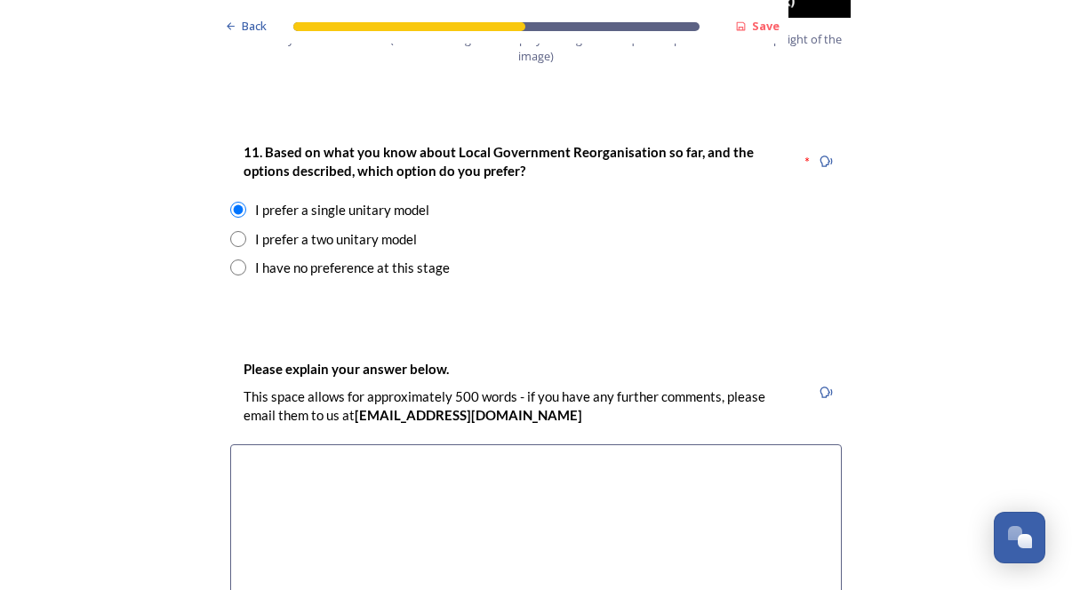
scroll to position [2350, 0]
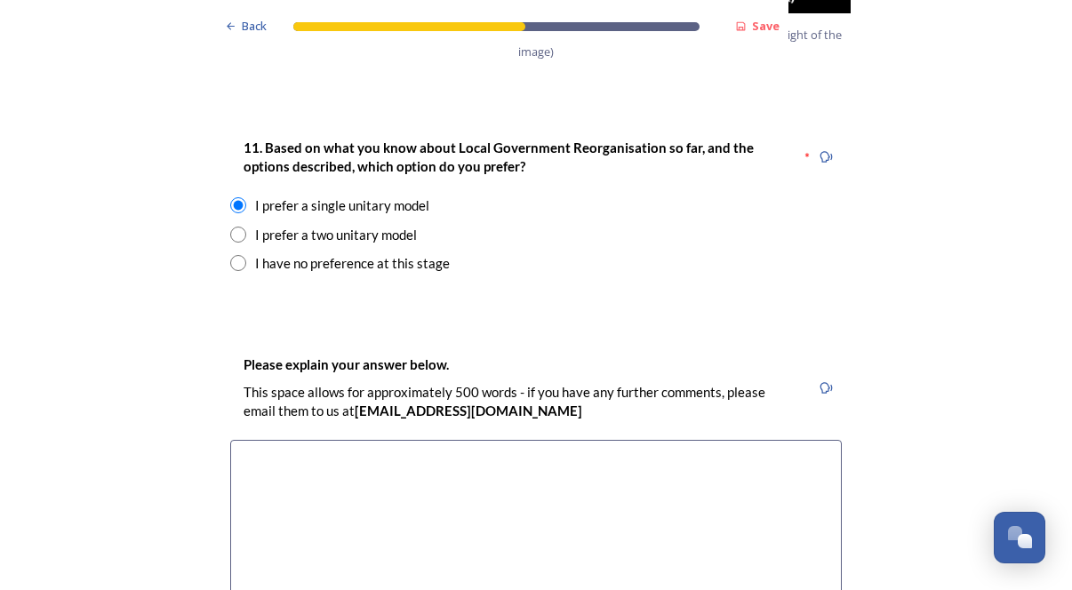
click at [238, 227] on input "radio" at bounding box center [238, 235] width 16 height 16
radio input "true"
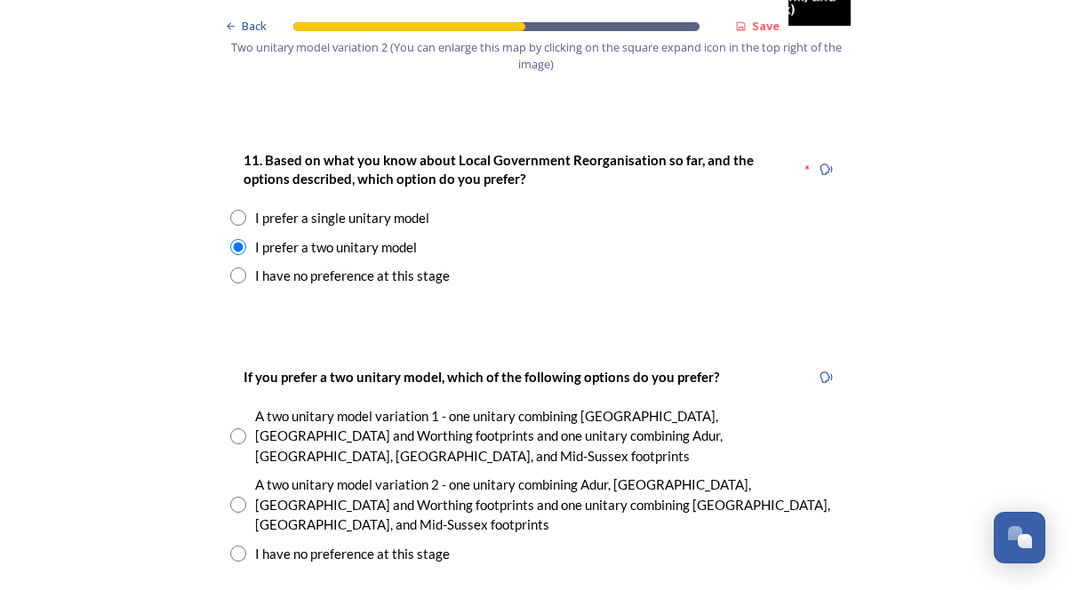
scroll to position [2304, 0]
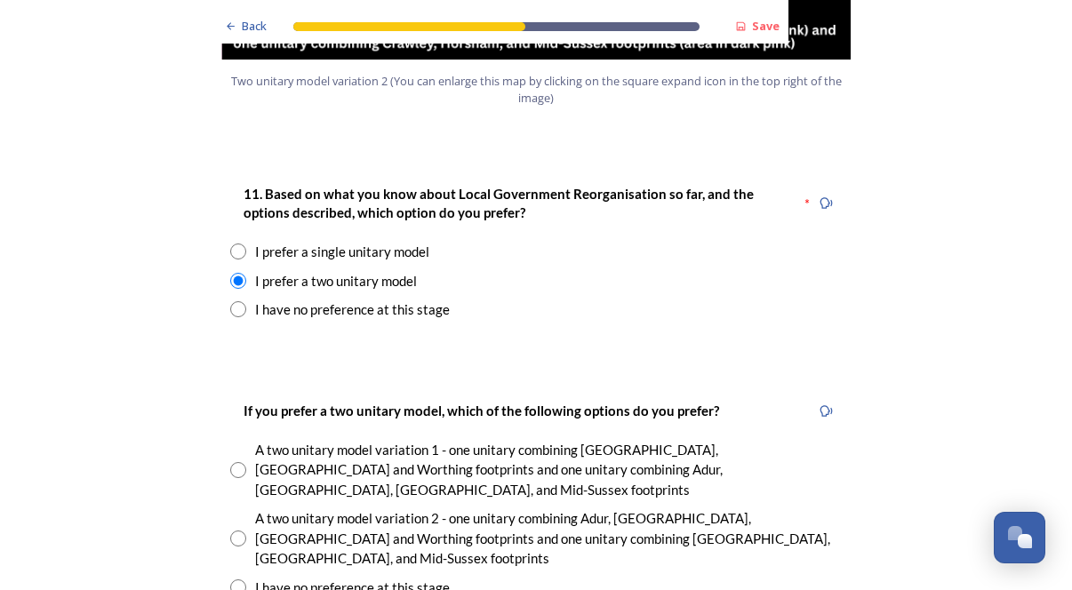
click at [238, 244] on input "radio" at bounding box center [238, 252] width 16 height 16
radio input "true"
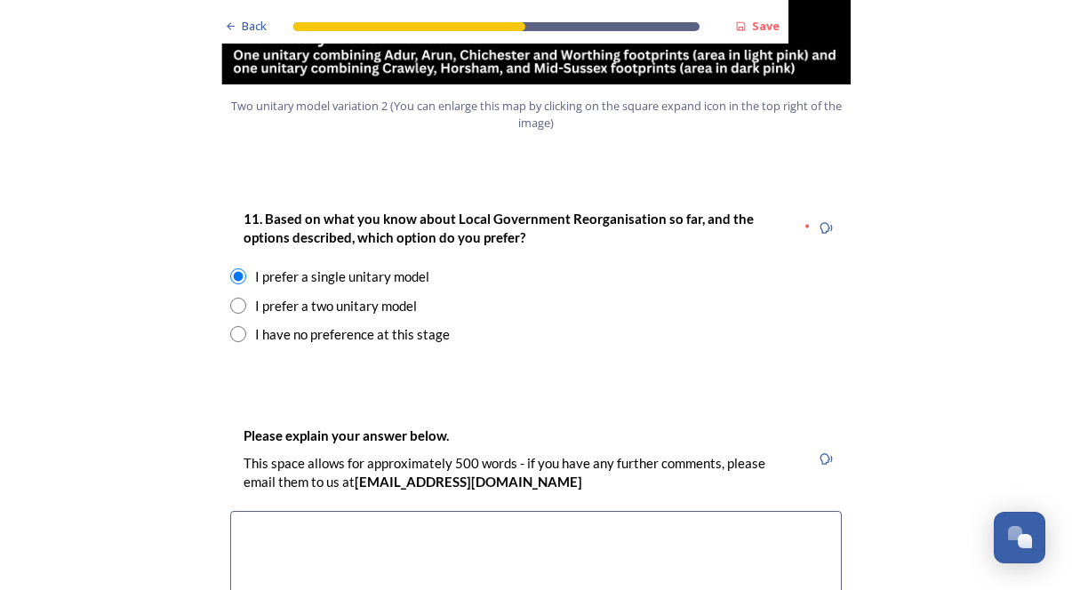
scroll to position [2277, 0]
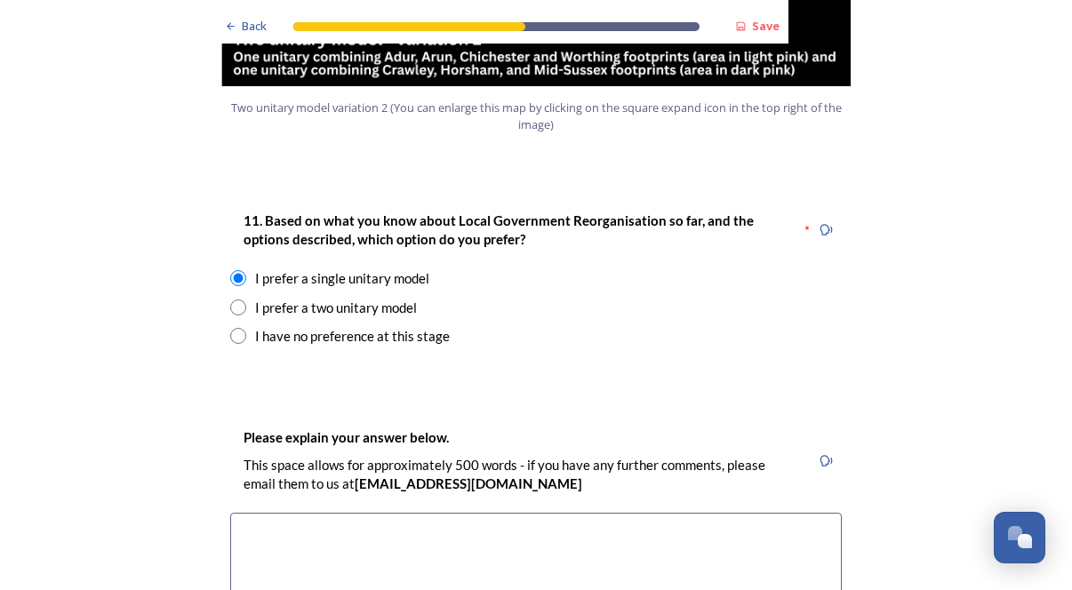
click at [239, 328] on input "radio" at bounding box center [238, 336] width 16 height 16
radio input "true"
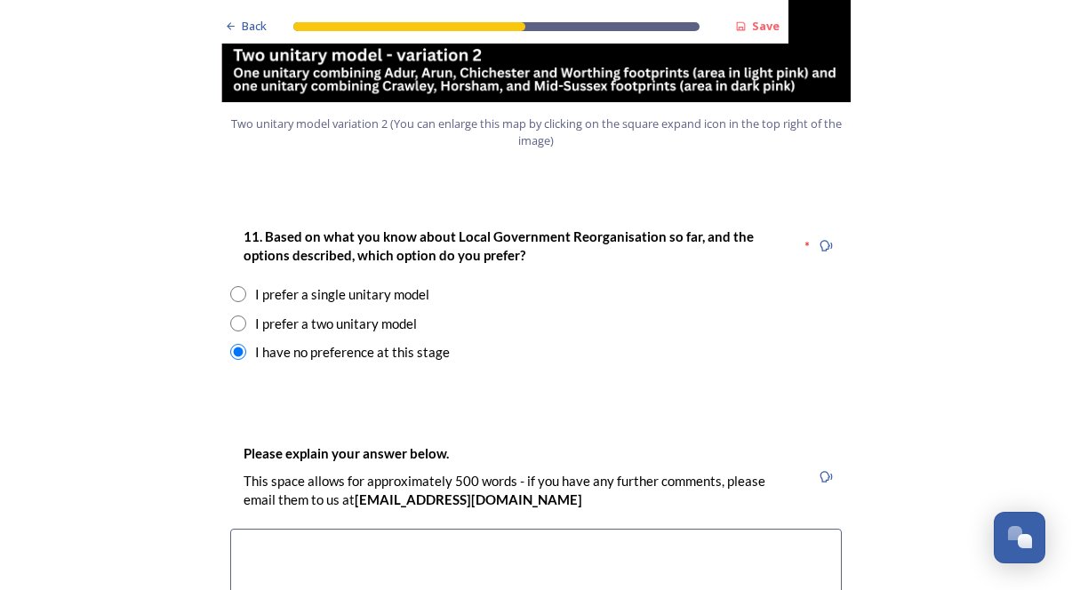
scroll to position [2257, 0]
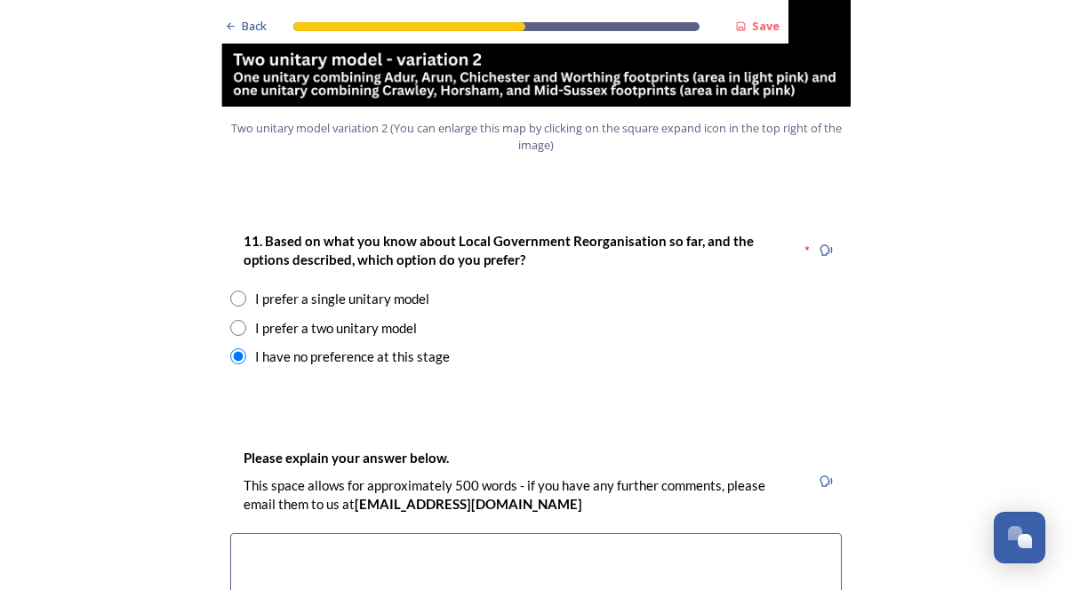
click at [314, 289] on div "I prefer a single unitary model" at bounding box center [342, 299] width 174 height 20
radio input "true"
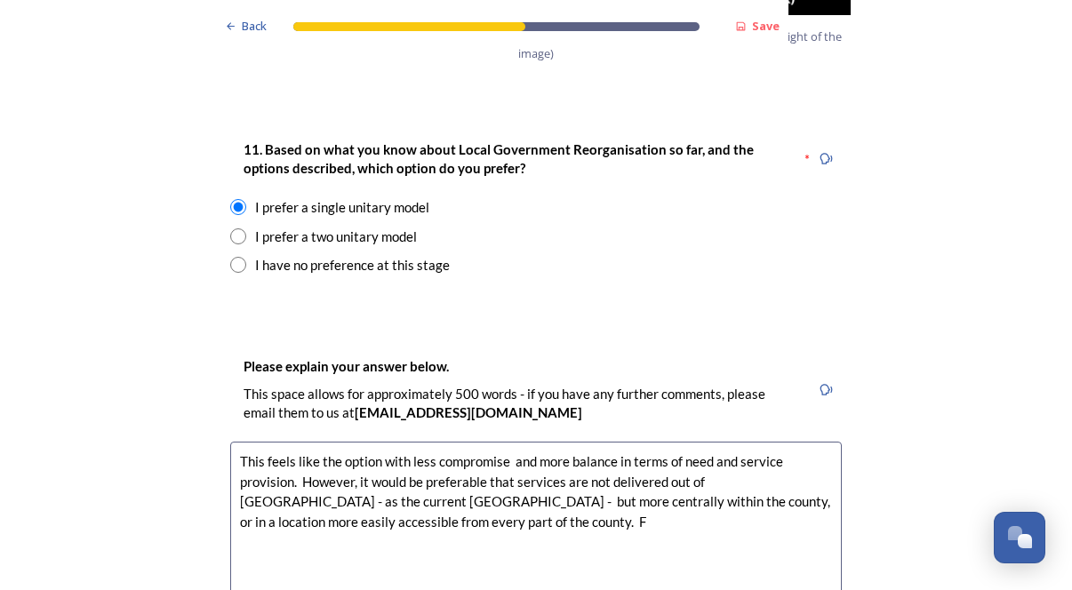
scroll to position [2355, 0]
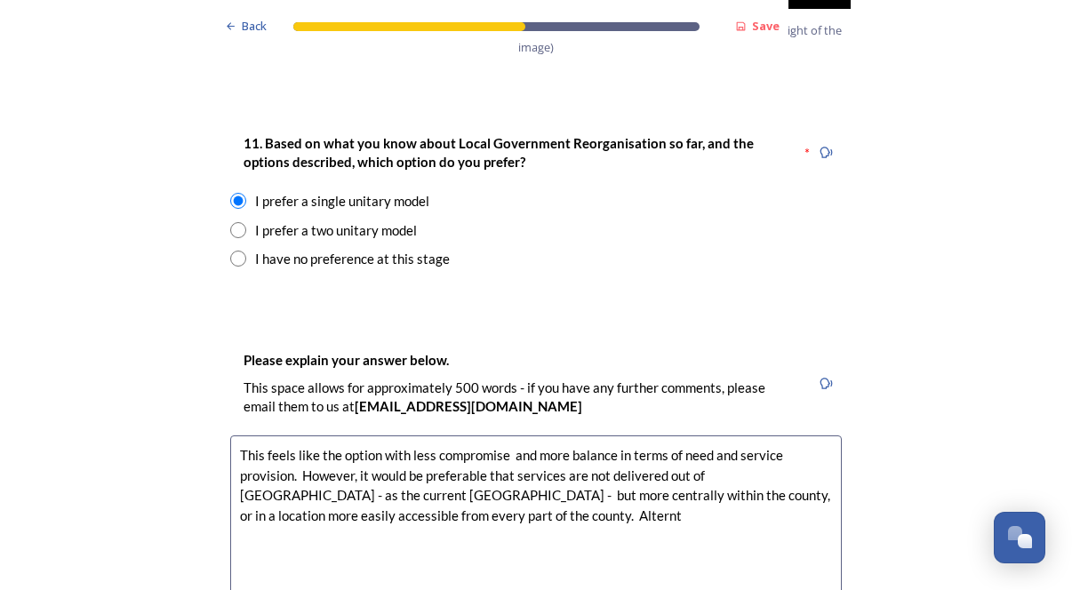
click at [404, 473] on textarea "This feels like the option with less compromise and more balance in terms of ne…" at bounding box center [536, 536] width 612 height 200
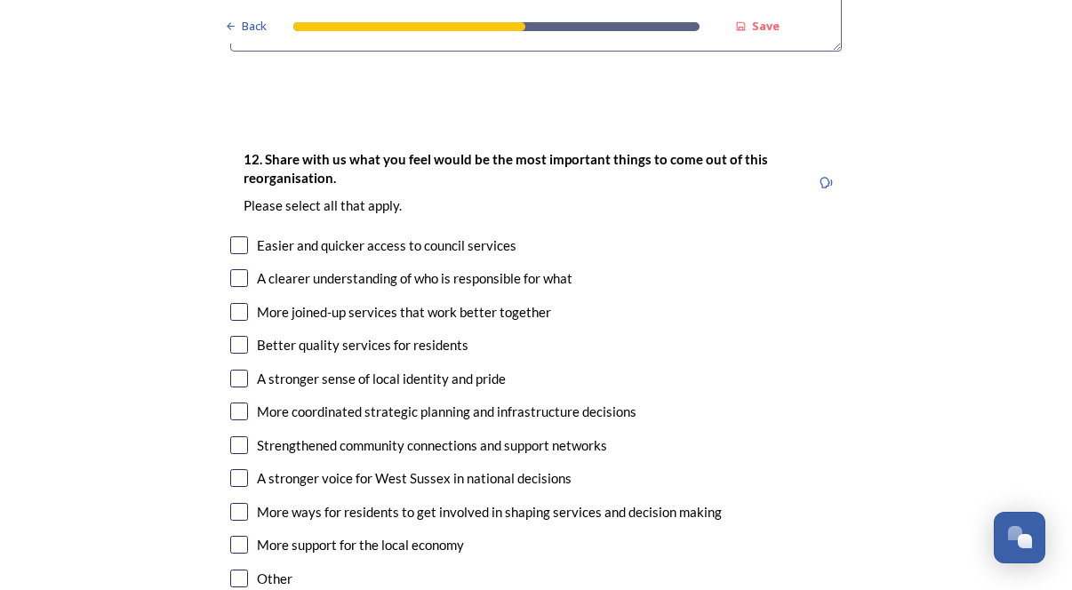
scroll to position [2951, 0]
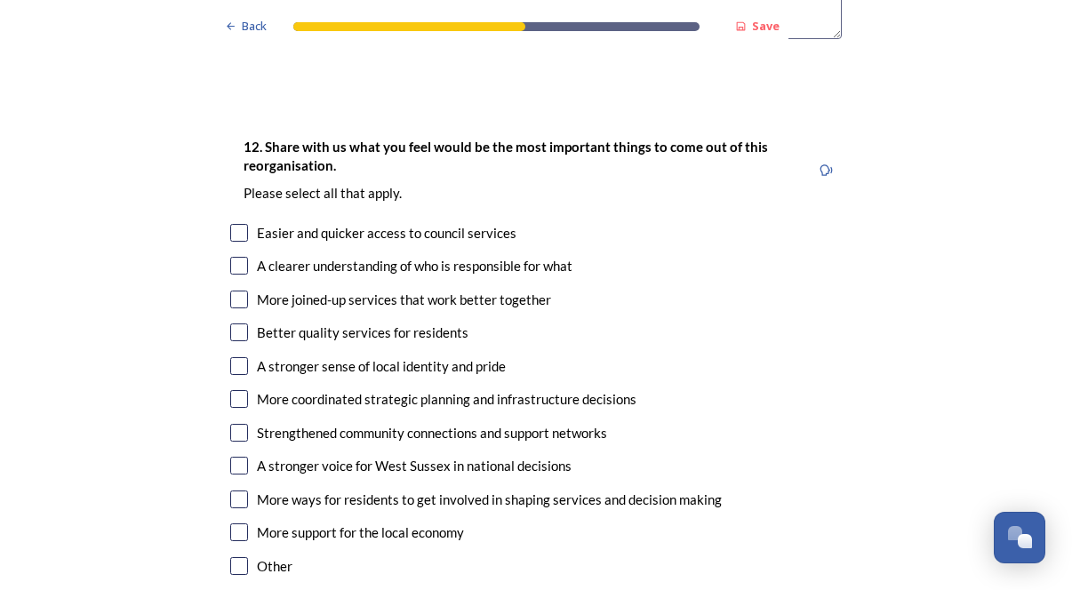
type textarea "This feels like the option with less compromise and more balance in terms of ne…"
click at [239, 324] on input "checkbox" at bounding box center [239, 333] width 18 height 18
checkbox input "true"
click at [236, 390] on input "checkbox" at bounding box center [239, 399] width 18 height 18
checkbox input "true"
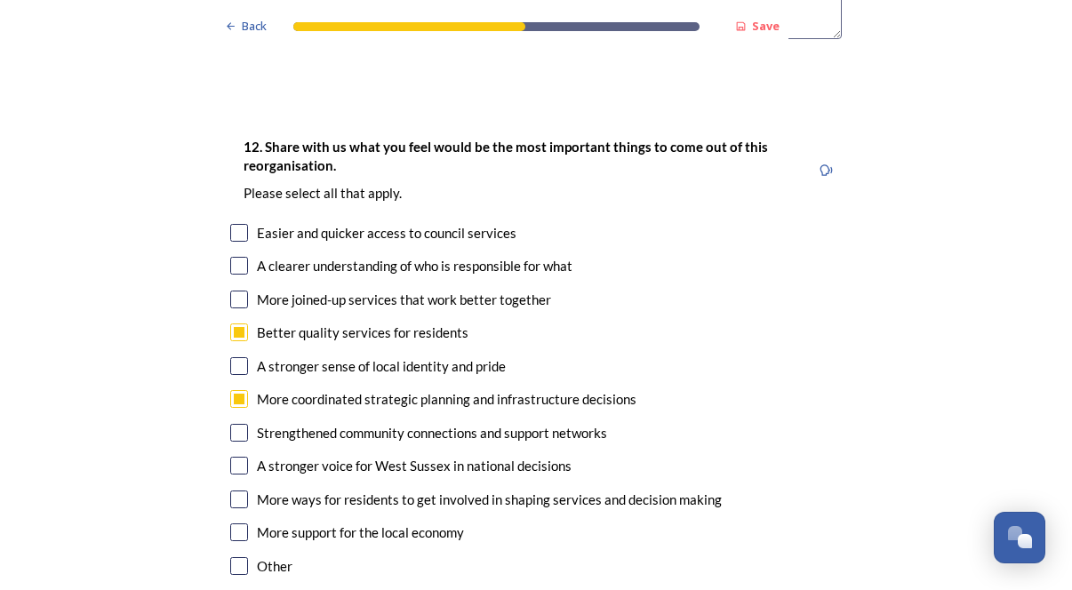
click at [238, 291] on input "checkbox" at bounding box center [239, 300] width 18 height 18
checkbox input "true"
click at [241, 424] on input "checkbox" at bounding box center [239, 433] width 18 height 18
checkbox input "true"
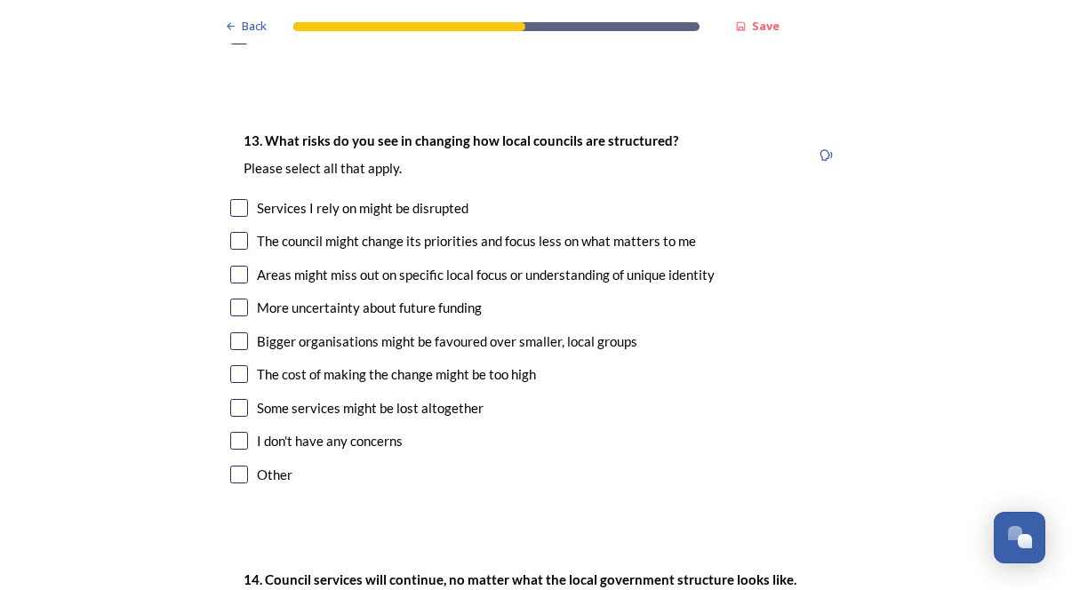
scroll to position [3483, 0]
click at [241, 265] on input "checkbox" at bounding box center [239, 274] width 18 height 18
checkbox input "true"
click at [240, 332] on input "checkbox" at bounding box center [239, 341] width 18 height 18
checkbox input "true"
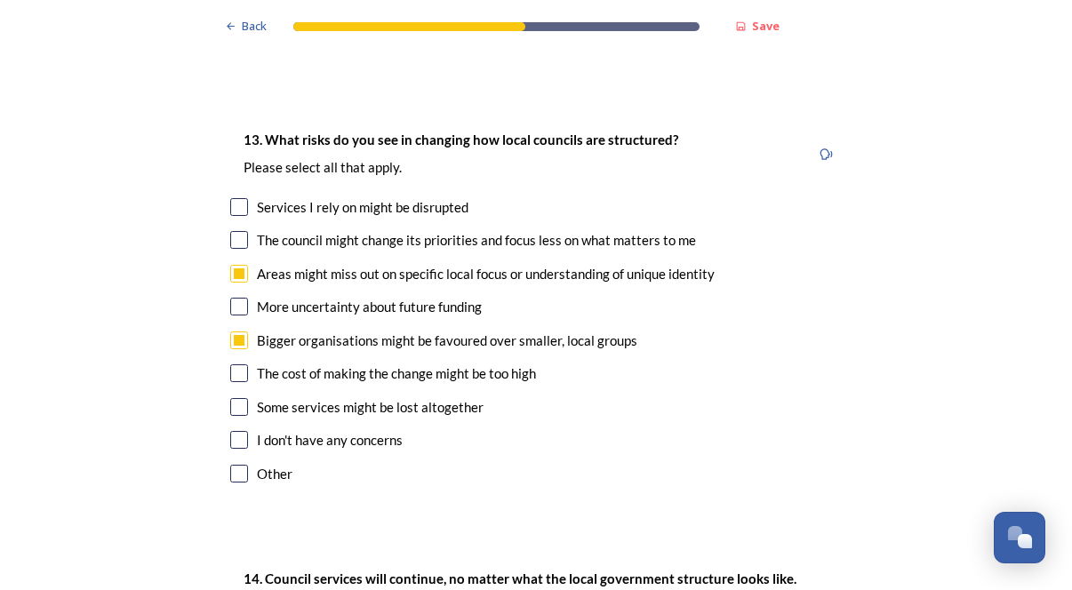
click at [243, 398] on input "checkbox" at bounding box center [239, 407] width 18 height 18
checkbox input "true"
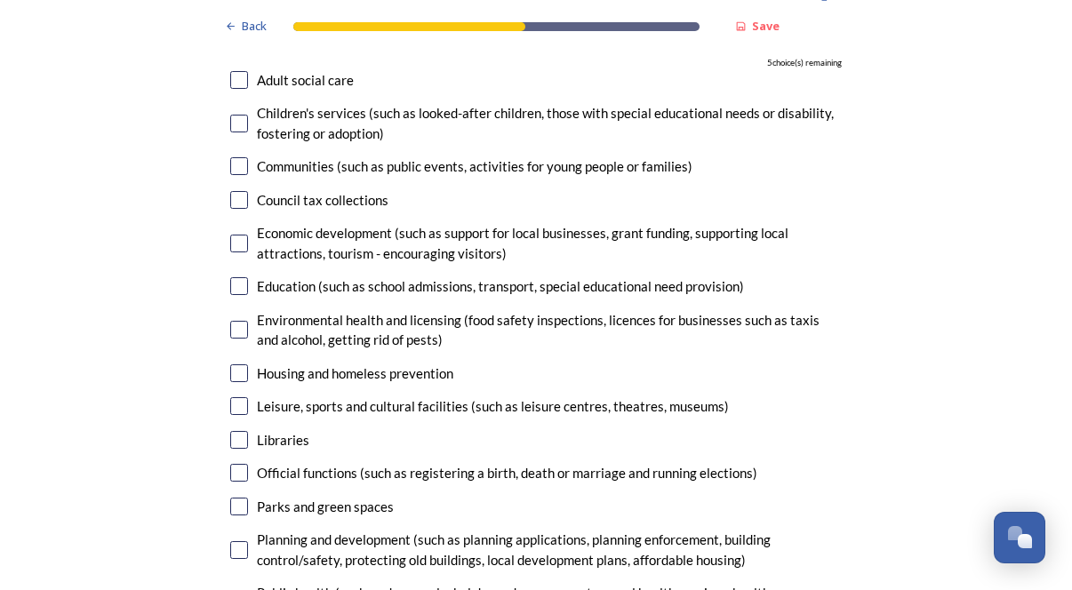
scroll to position [4100, 0]
click at [242, 364] on input "checkbox" at bounding box center [239, 373] width 18 height 18
checkbox input "true"
click at [238, 396] on input "checkbox" at bounding box center [239, 405] width 18 height 18
checkbox input "true"
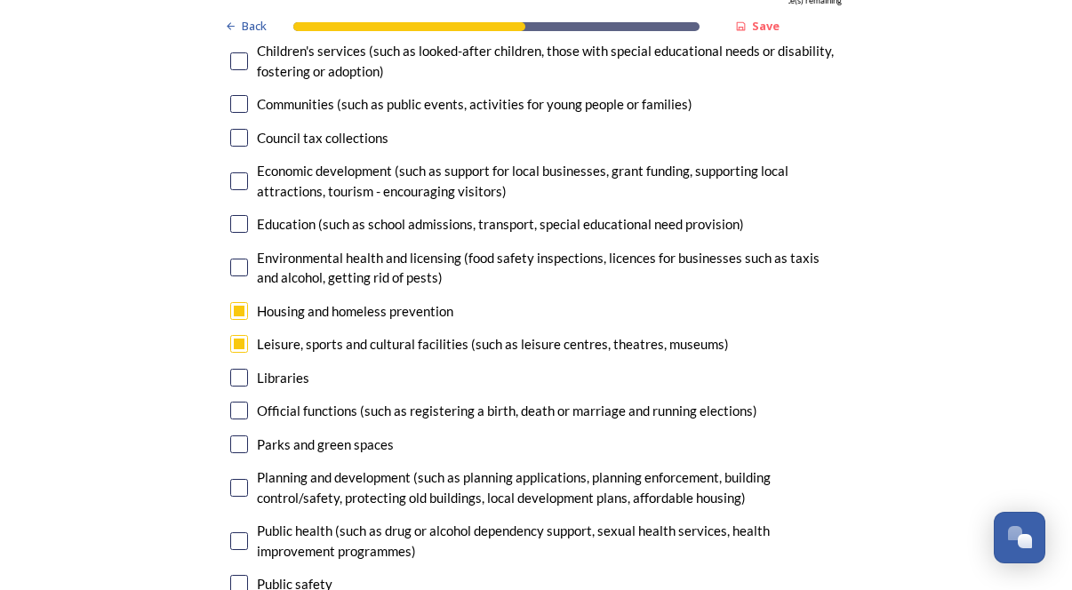
scroll to position [4163, 0]
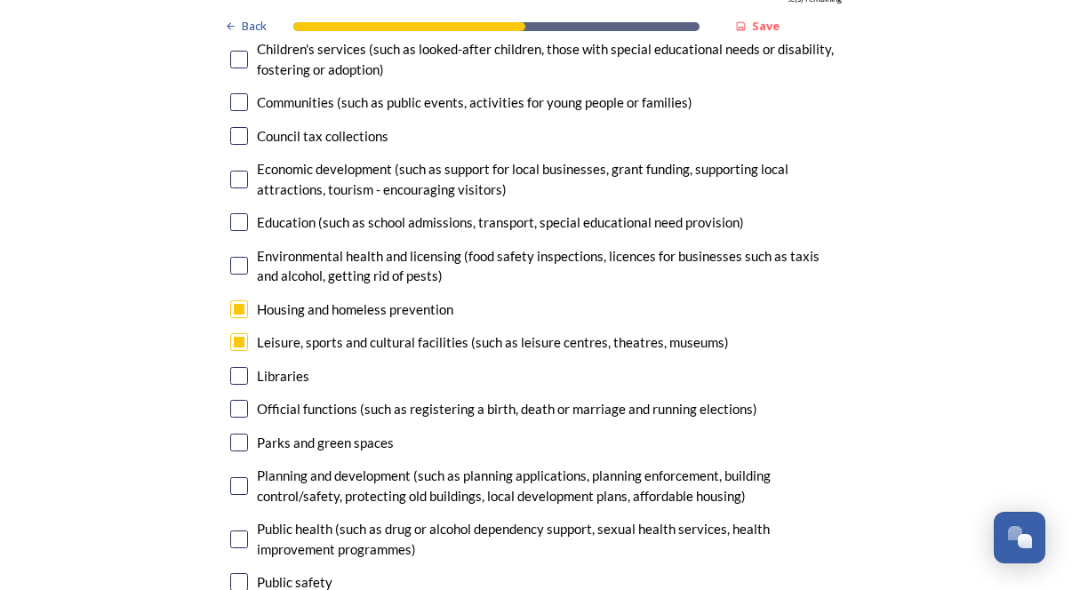
click at [237, 477] on input "checkbox" at bounding box center [239, 486] width 18 height 18
checkbox input "true"
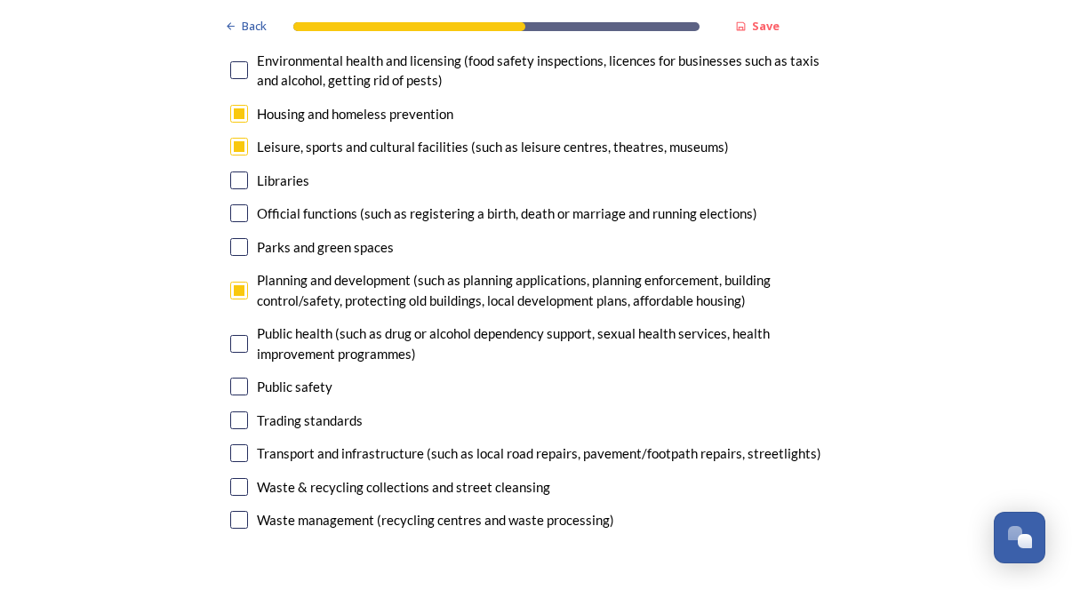
scroll to position [4360, 0]
click at [242, 477] on input "checkbox" at bounding box center [239, 486] width 18 height 18
checkbox input "true"
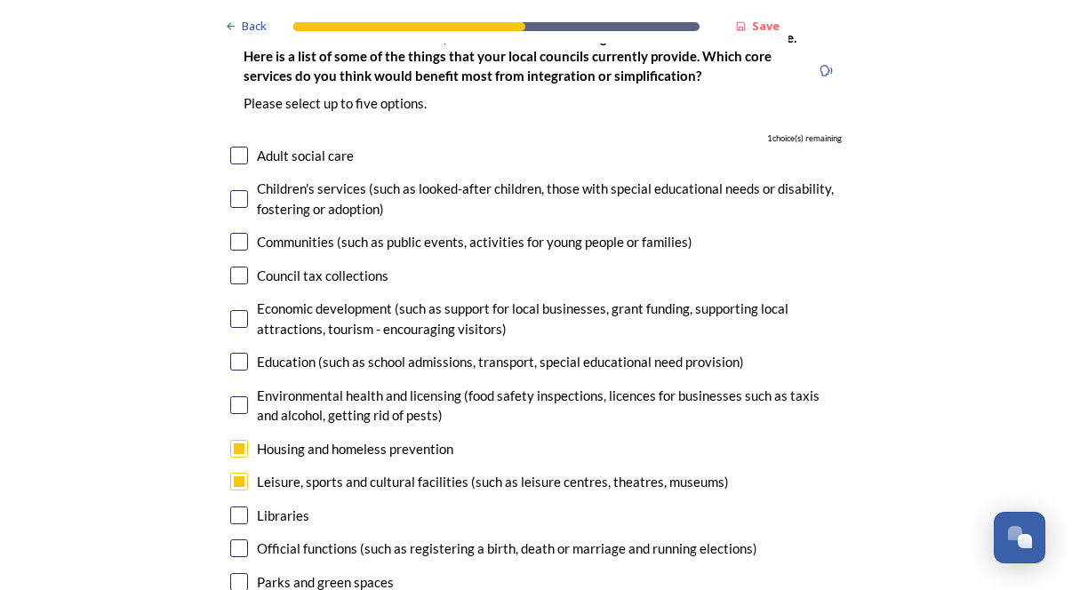
scroll to position [4015, 0]
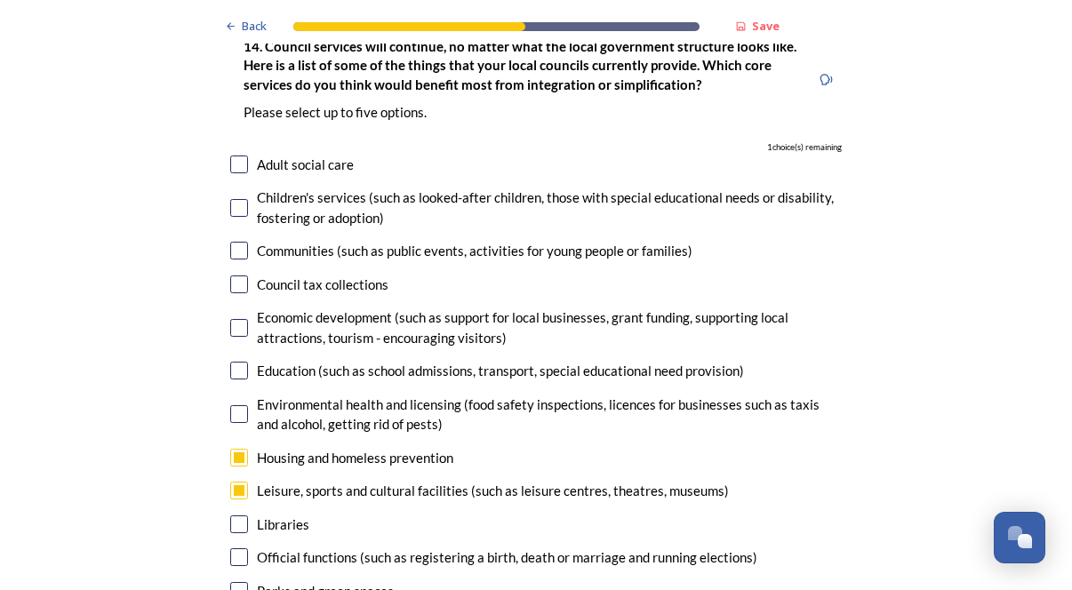
click at [240, 319] on input "checkbox" at bounding box center [239, 328] width 18 height 18
checkbox input "true"
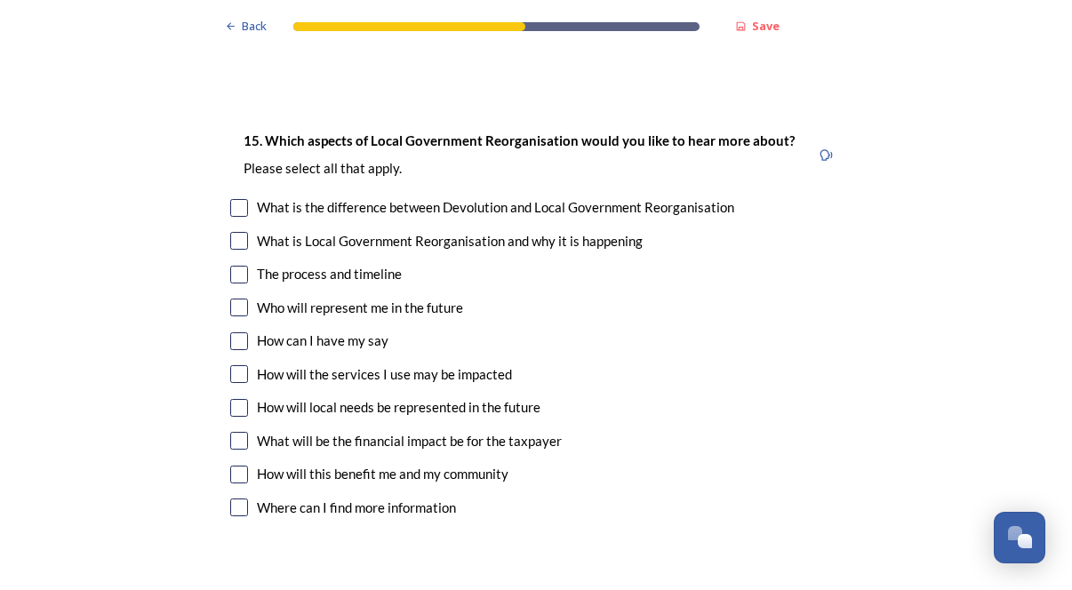
scroll to position [4849, 0]
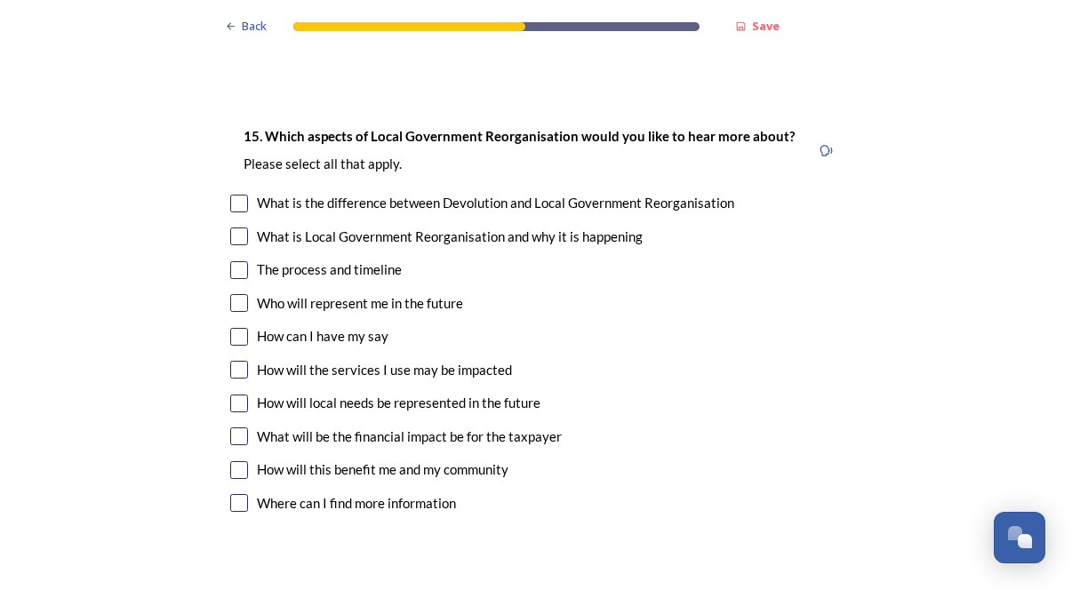
click at [243, 195] on input "checkbox" at bounding box center [239, 204] width 18 height 18
checkbox input "true"
click at [244, 361] on input "checkbox" at bounding box center [239, 370] width 18 height 18
checkbox input "true"
click at [242, 393] on div "How will local needs be represented in the future" at bounding box center [536, 403] width 612 height 20
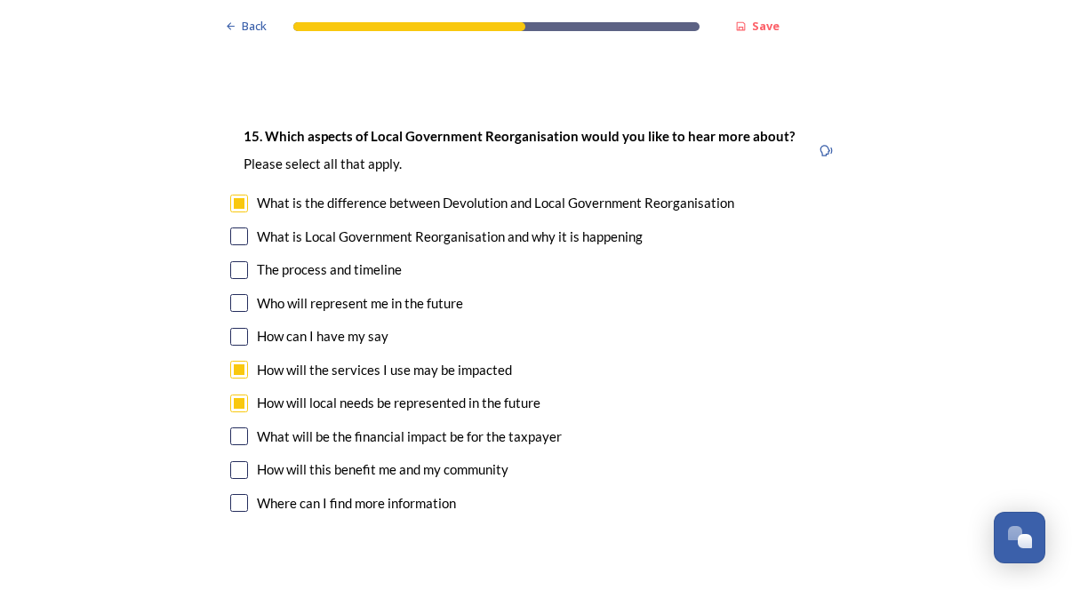
checkbox input "true"
click at [242, 461] on input "checkbox" at bounding box center [239, 470] width 18 height 18
checkbox input "true"
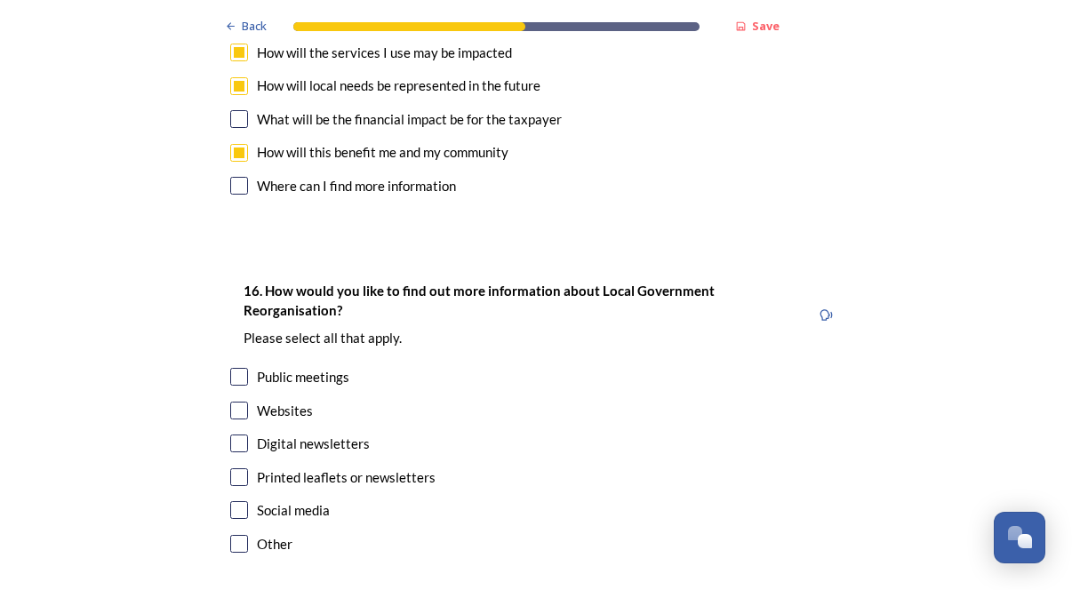
scroll to position [5170, 0]
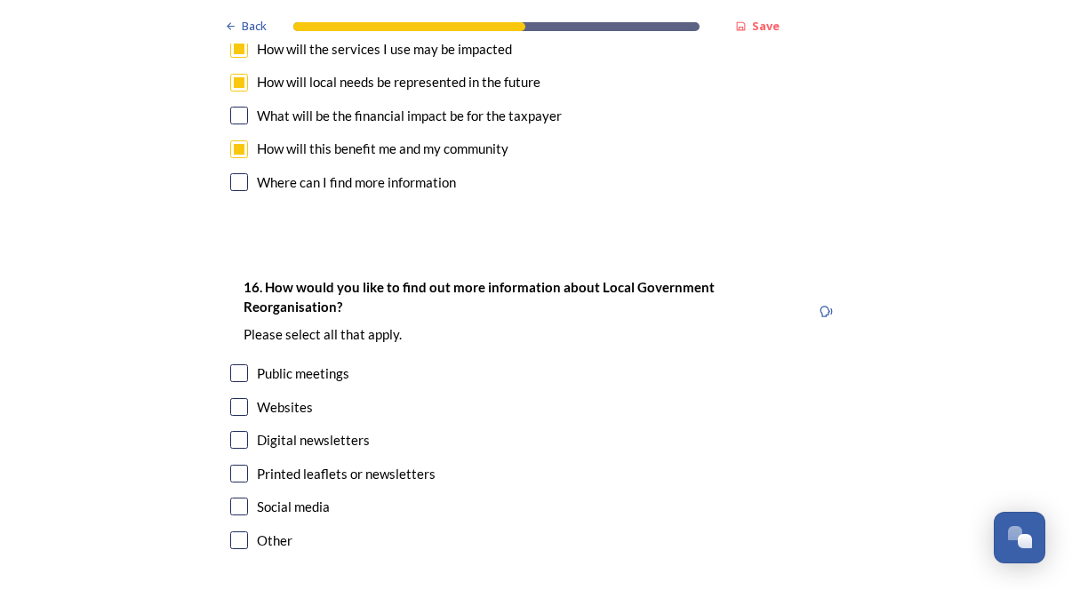
click at [239, 398] on input "checkbox" at bounding box center [239, 407] width 18 height 18
checkbox input "true"
click at [239, 431] on input "checkbox" at bounding box center [239, 440] width 18 height 18
checkbox input "true"
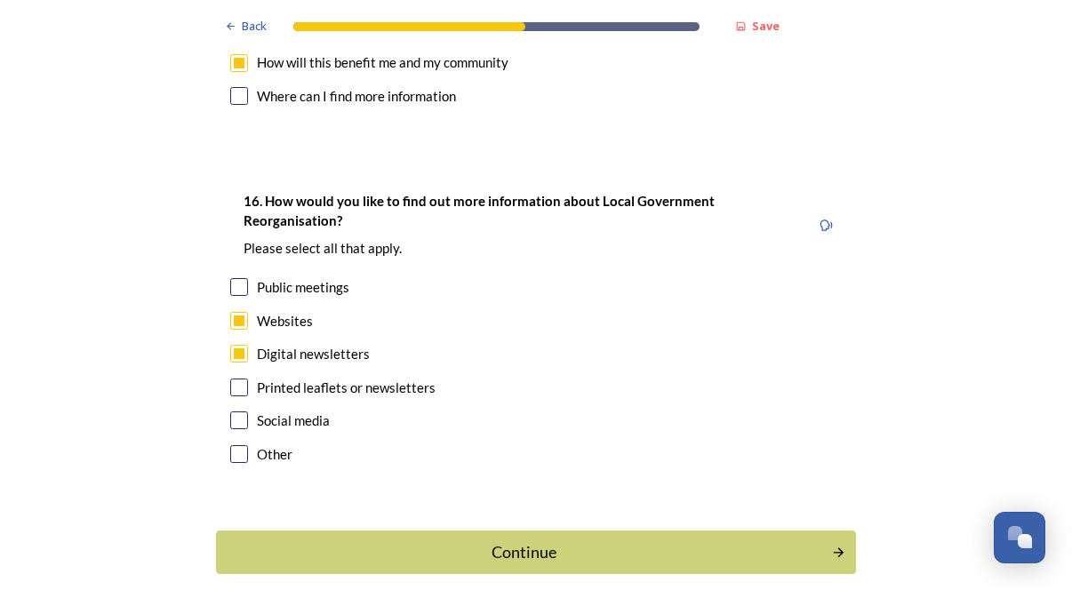
scroll to position [5288, 0]
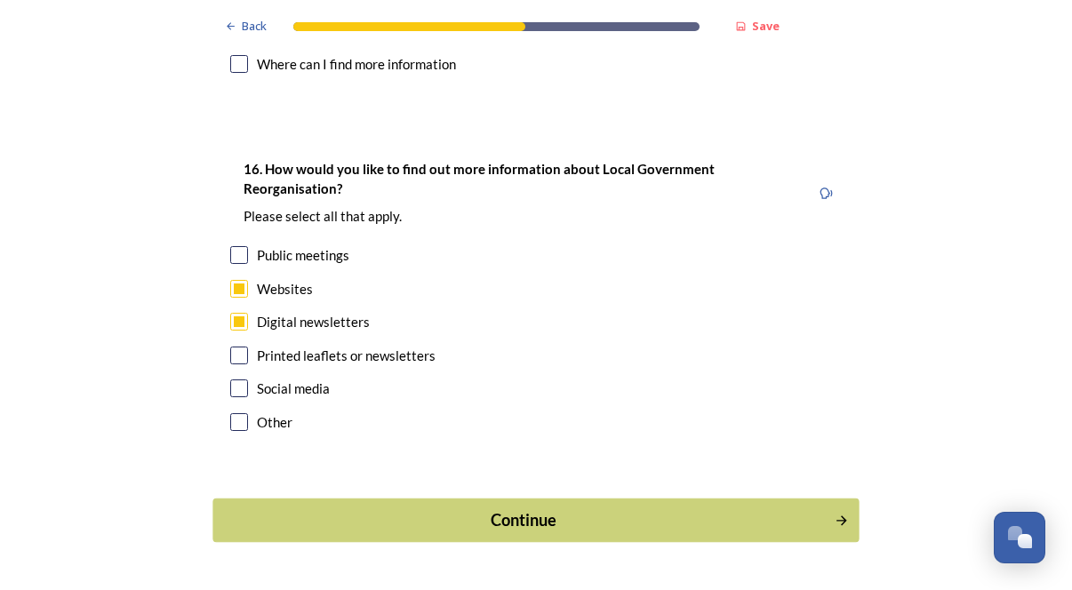
click at [474, 508] on div "Continue" at bounding box center [524, 520] width 602 height 24
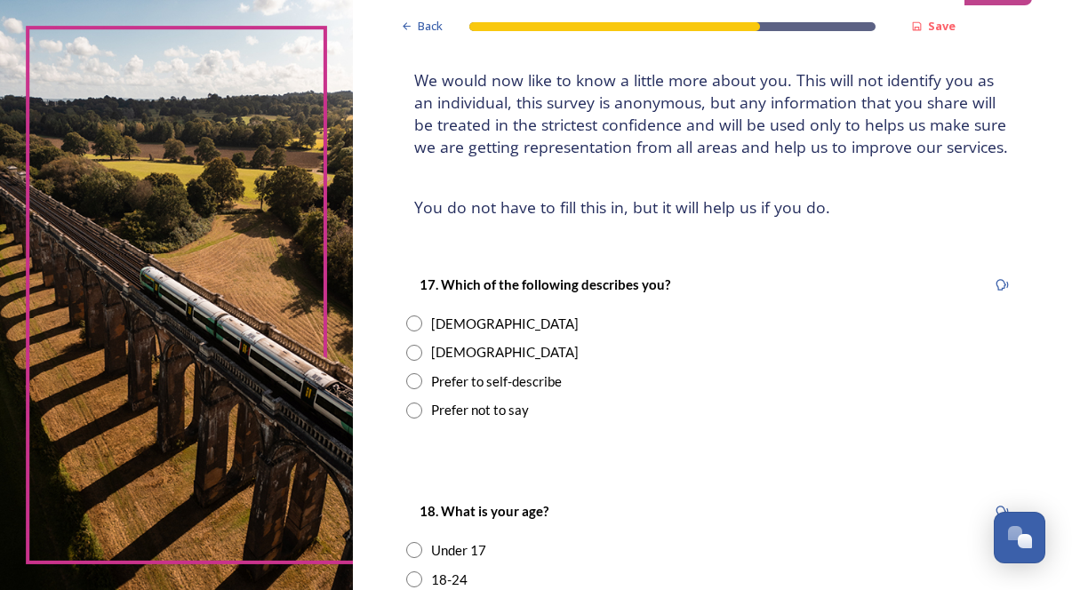
scroll to position [111, 0]
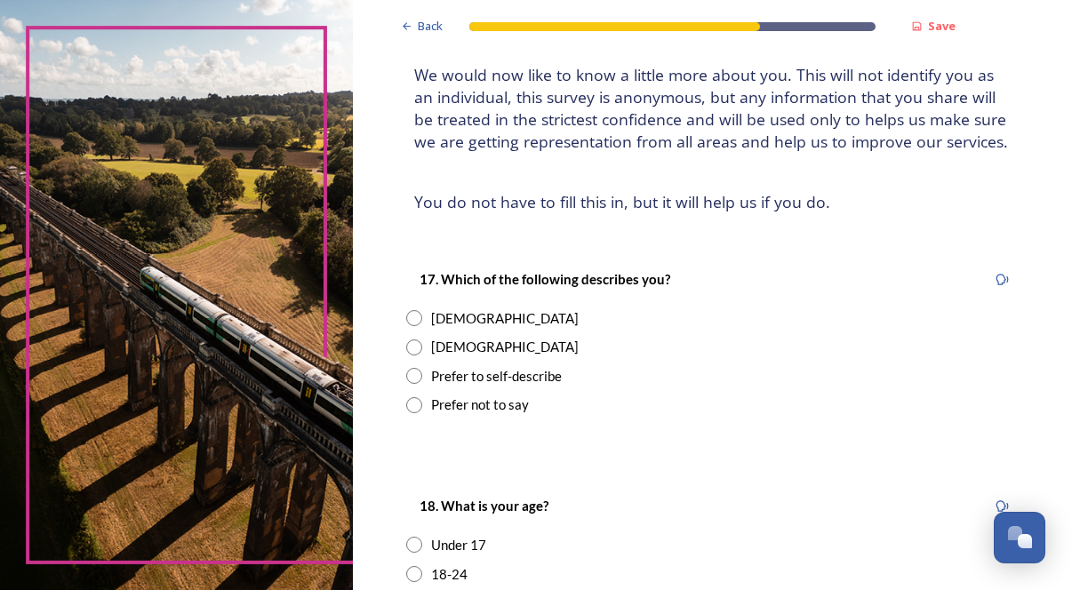
click at [422, 326] on input "radio" at bounding box center [414, 318] width 16 height 16
radio input "true"
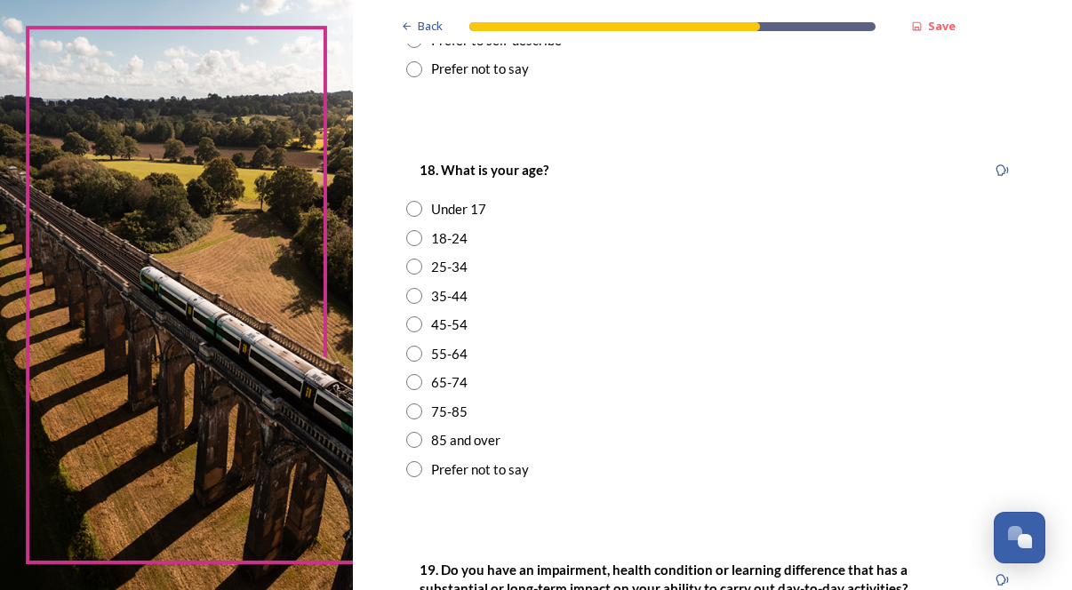
scroll to position [460, 0]
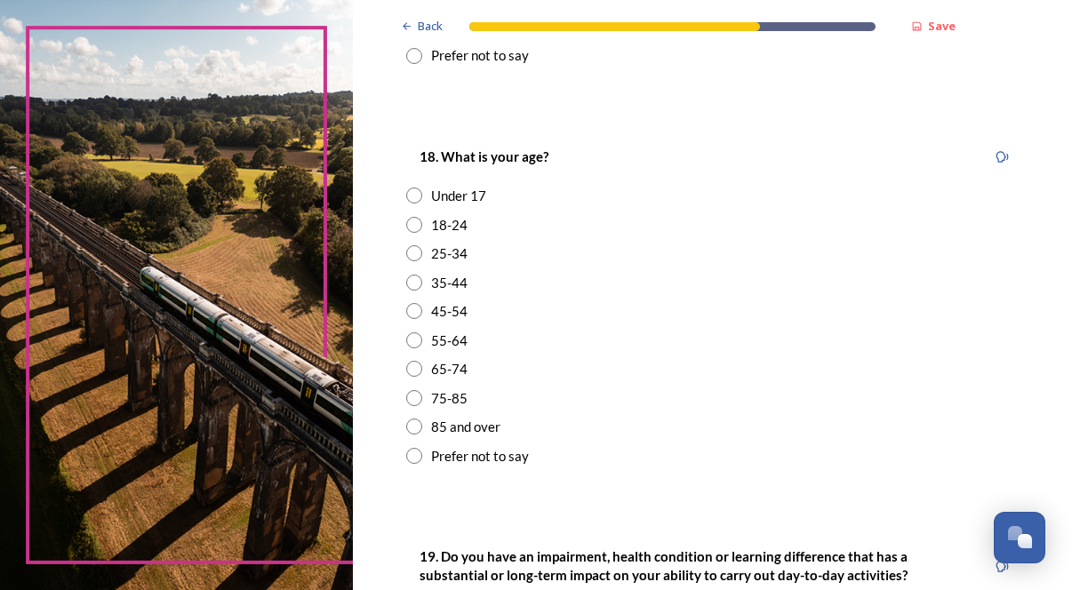
click at [422, 319] on input "radio" at bounding box center [414, 311] width 16 height 16
radio input "true"
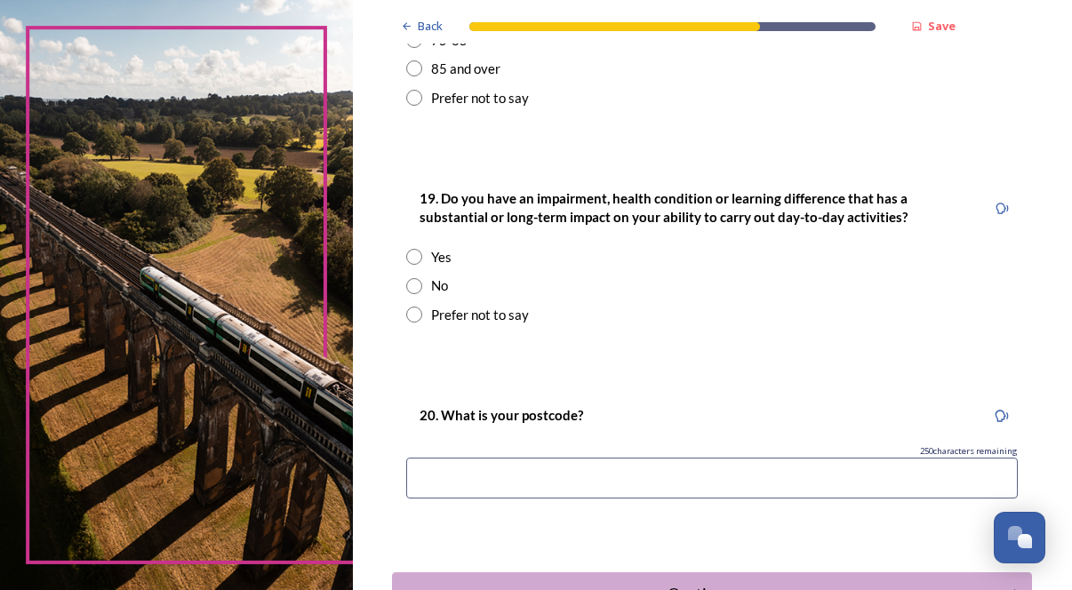
scroll to position [836, 0]
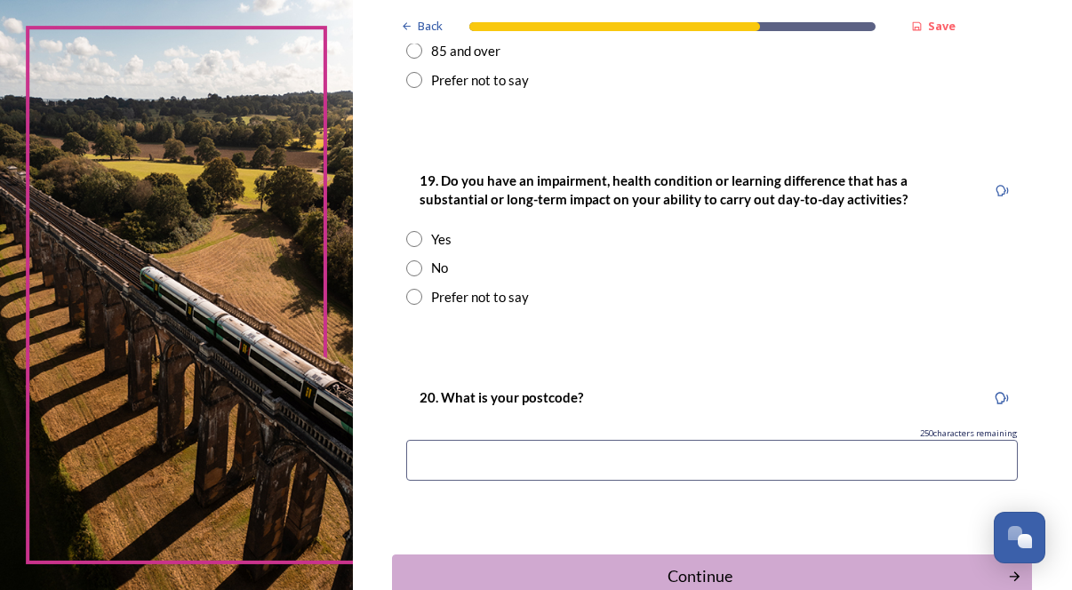
click at [422, 276] on input "radio" at bounding box center [414, 268] width 16 height 16
radio input "true"
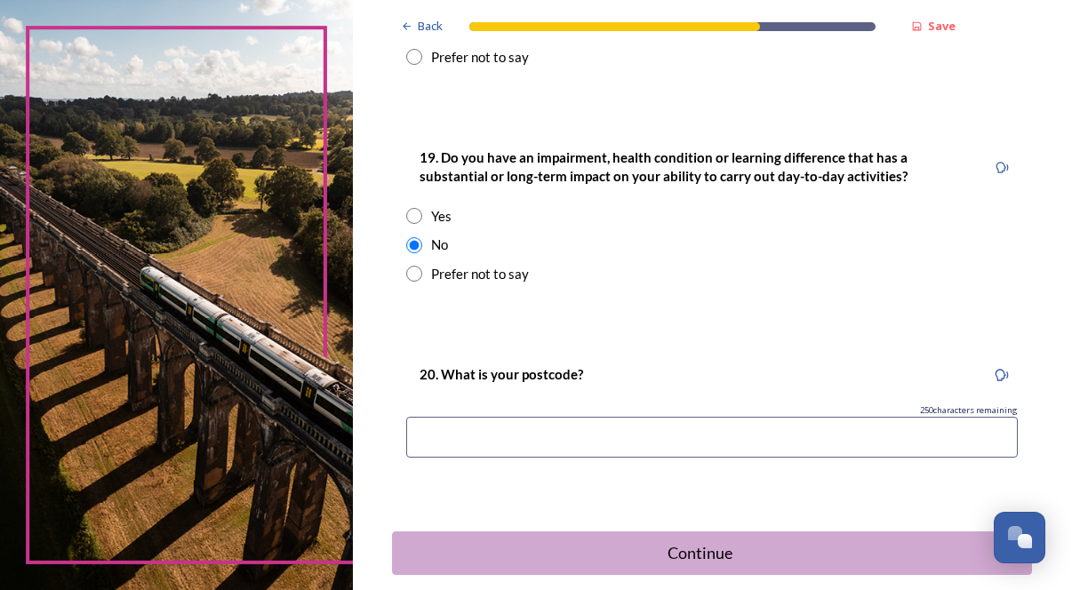
click at [537, 458] on input at bounding box center [712, 437] width 612 height 41
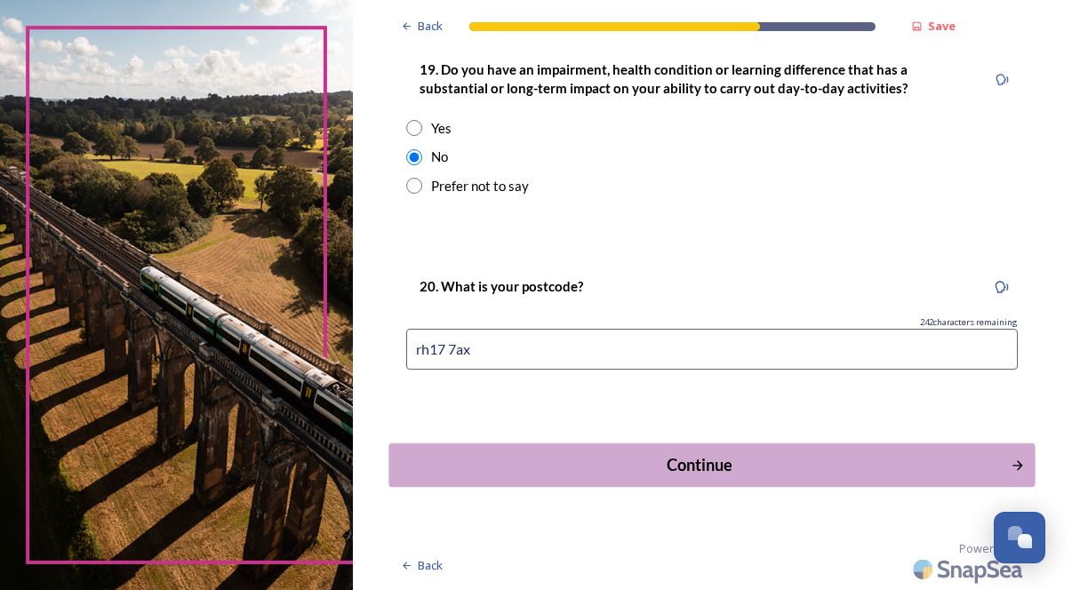
type input "rh17 7ax"
click at [799, 464] on div "Continue" at bounding box center [700, 465] width 602 height 24
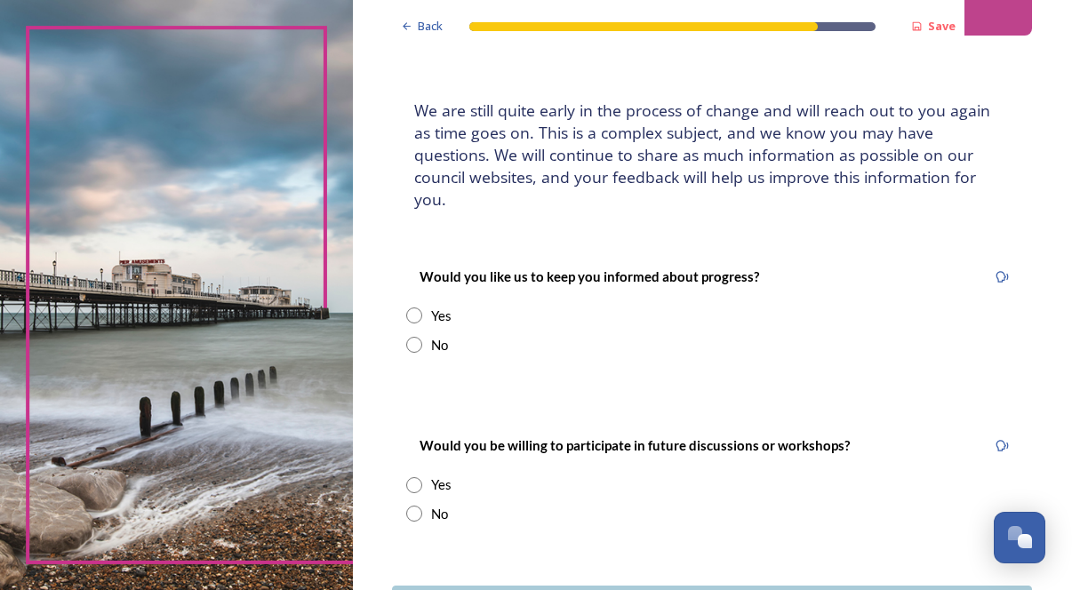
scroll to position [92, 0]
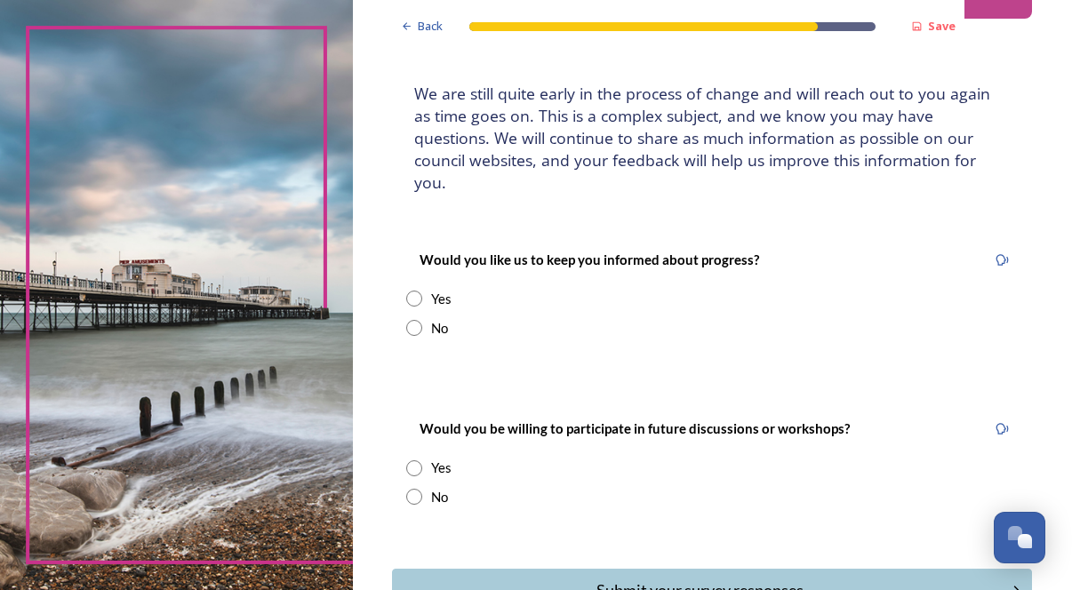
click at [422, 300] on input "radio" at bounding box center [414, 299] width 16 height 16
radio input "true"
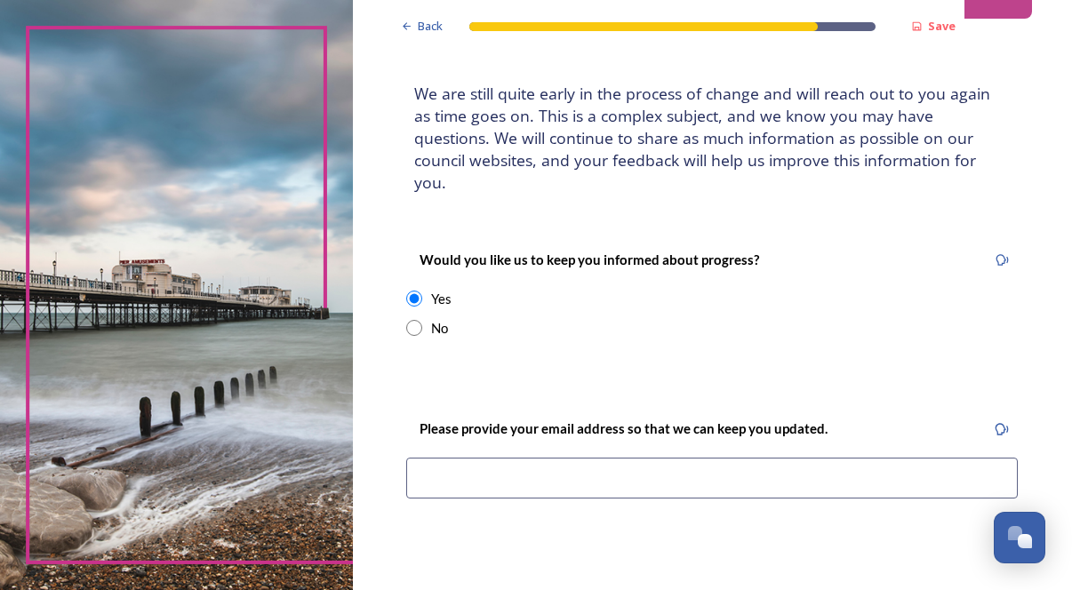
click at [565, 492] on input at bounding box center [712, 478] width 612 height 41
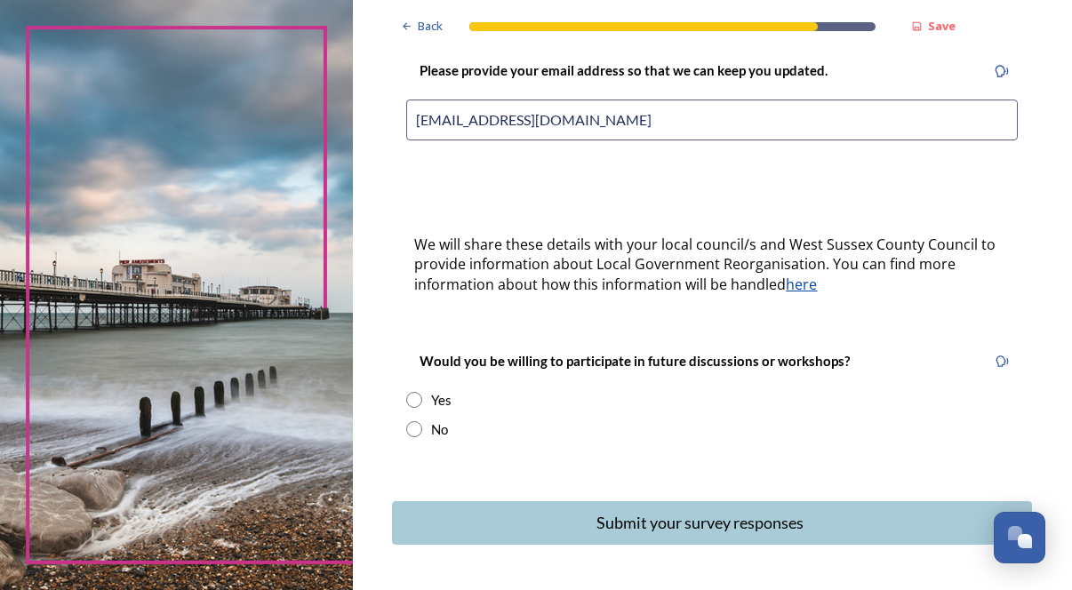
scroll to position [452, 0]
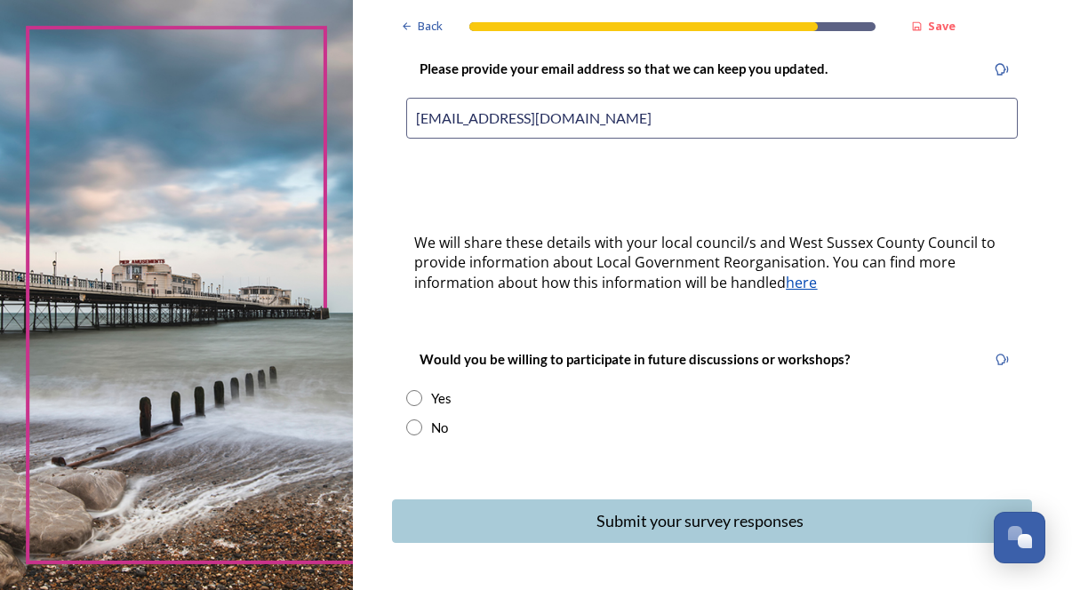
type input "cathgeoghegan@fastmail.fm"
click at [422, 396] on input "radio" at bounding box center [414, 398] width 16 height 16
radio input "true"
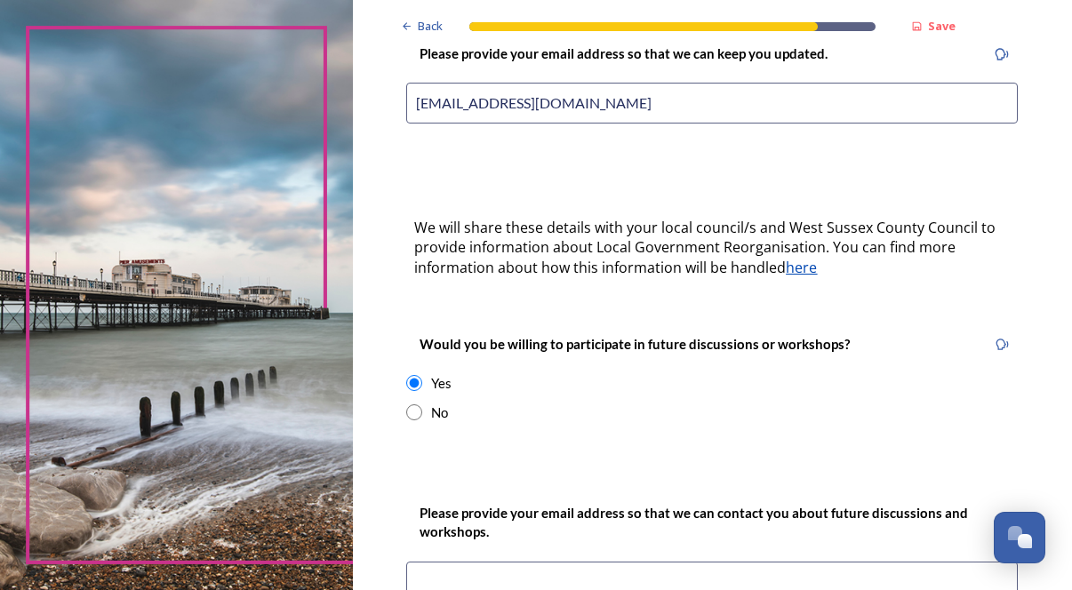
scroll to position [455, 0]
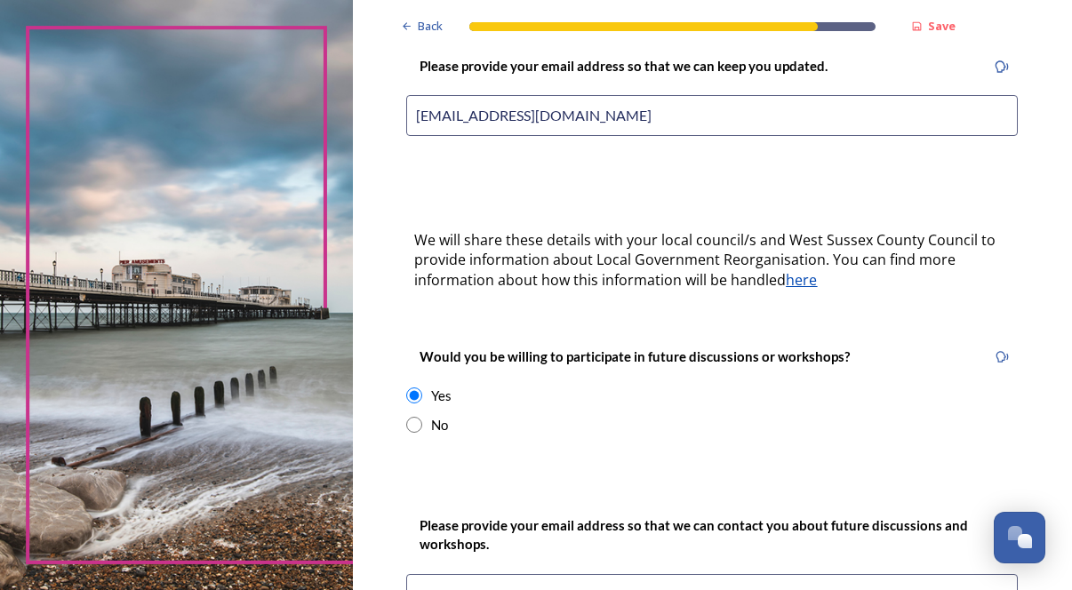
drag, startPoint x: 679, startPoint y: 119, endPoint x: 453, endPoint y: 110, distance: 225.9
click at [453, 110] on input "cathgeoghegan@fastmail.fm" at bounding box center [712, 115] width 612 height 41
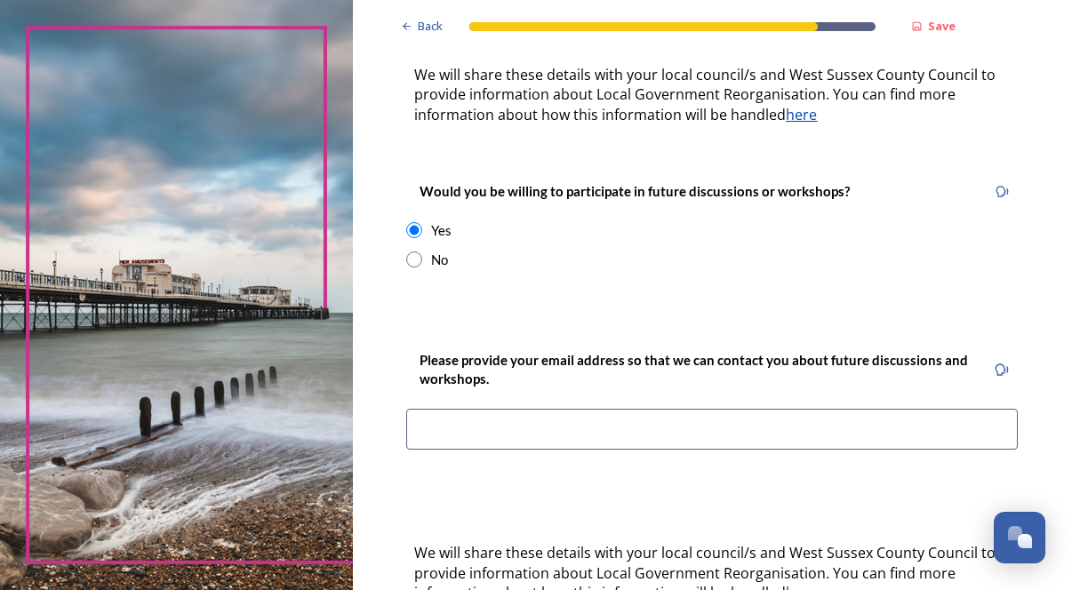
scroll to position [706, 0]
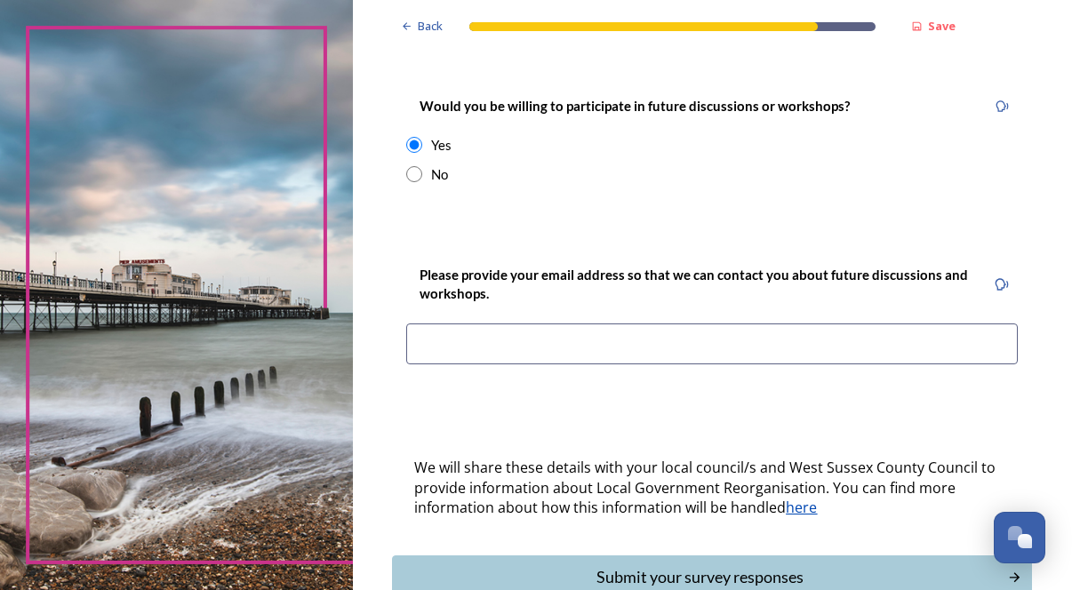
click at [636, 341] on input at bounding box center [712, 344] width 612 height 41
paste input "cathgeoghegan@fastmail.fm"
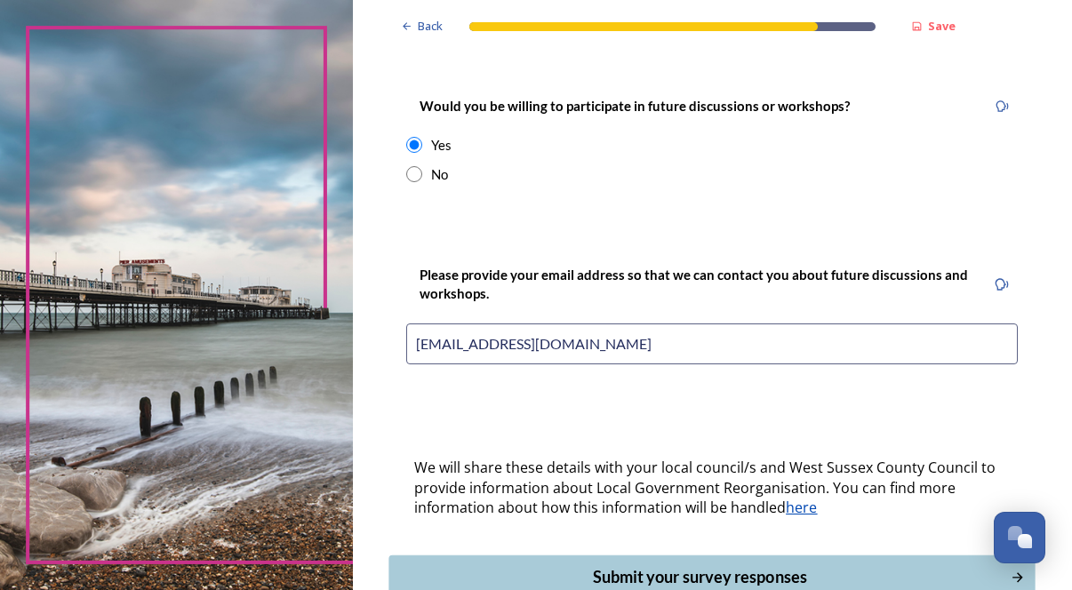
type input "cathgeoghegan@fastmail.fm"
click at [671, 575] on div "Submit your survey responses" at bounding box center [700, 577] width 602 height 24
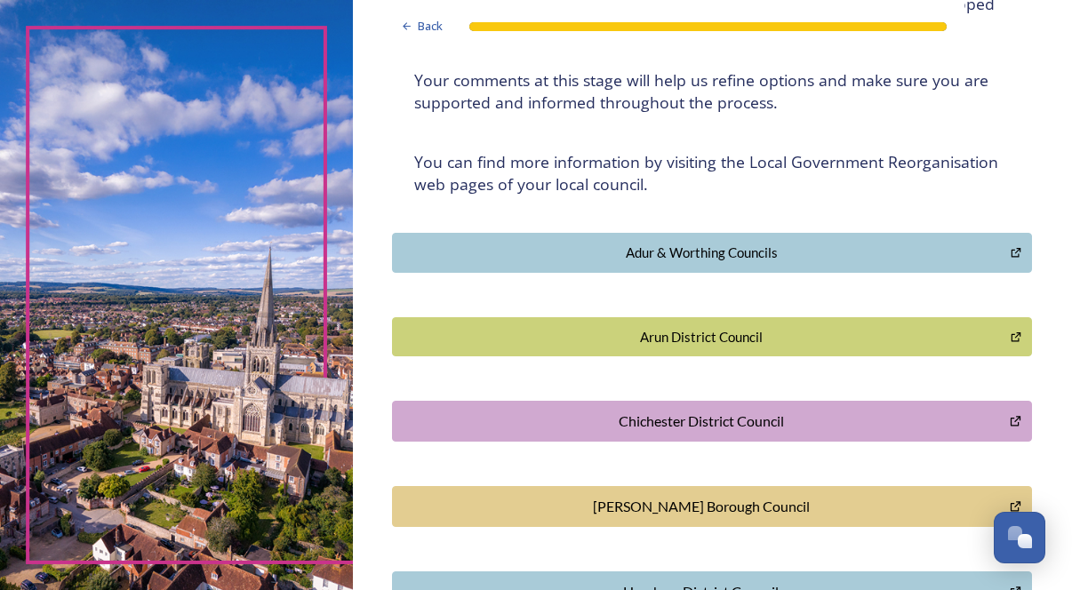
scroll to position [0, 0]
